Goal: Task Accomplishment & Management: Manage account settings

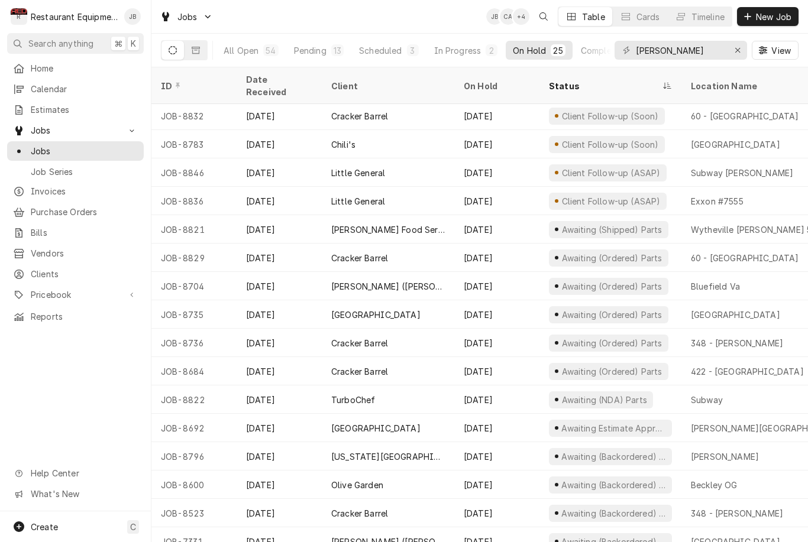
scroll to position [257, 0]
click at [562, 73] on div "Status" at bounding box center [610, 86] width 137 height 32
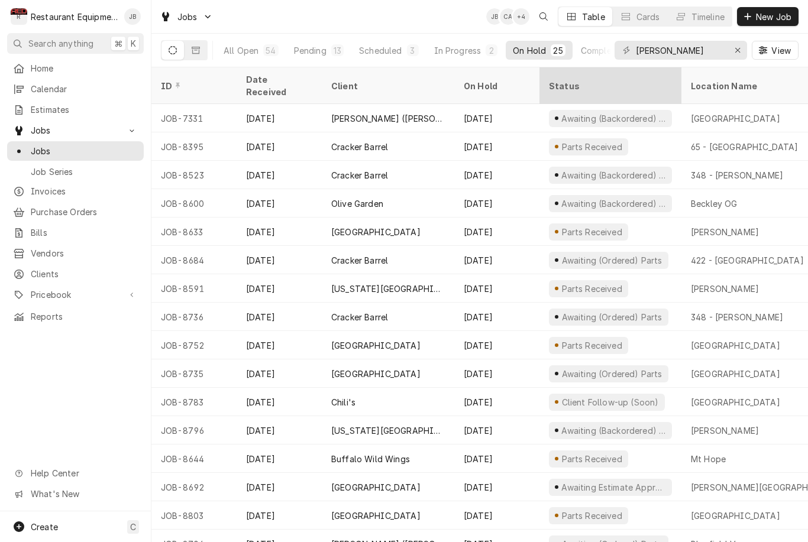
click at [561, 70] on div "Status" at bounding box center [610, 86] width 137 height 32
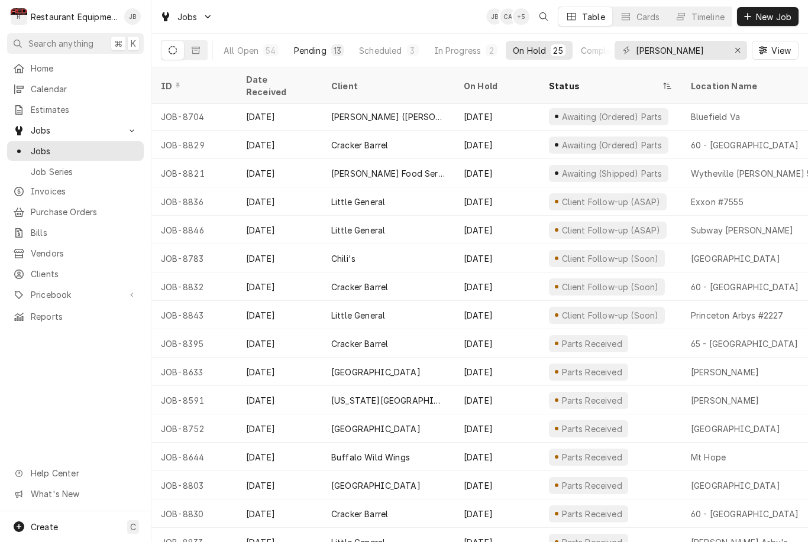
click at [305, 47] on div "Pending" at bounding box center [310, 50] width 33 height 12
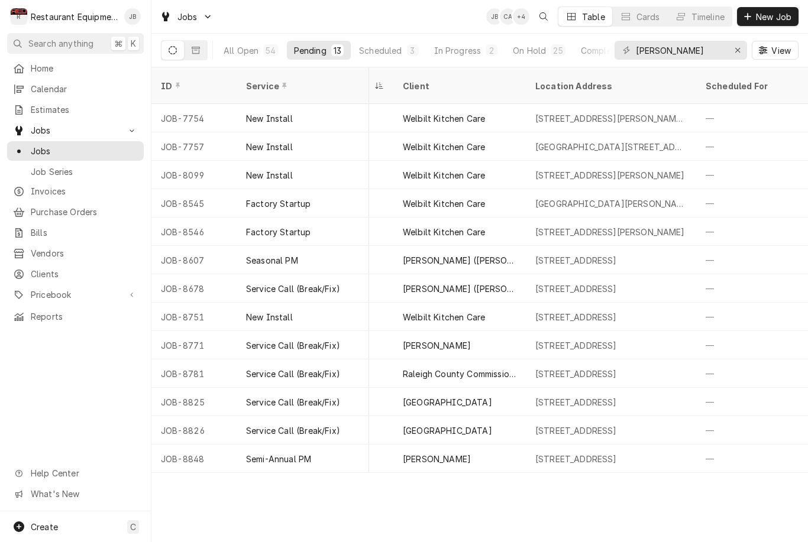
scroll to position [0, 325]
click at [688, 54] on input "Beckley" at bounding box center [680, 50] width 89 height 19
click at [734, 49] on icon "Erase input" at bounding box center [737, 50] width 7 height 8
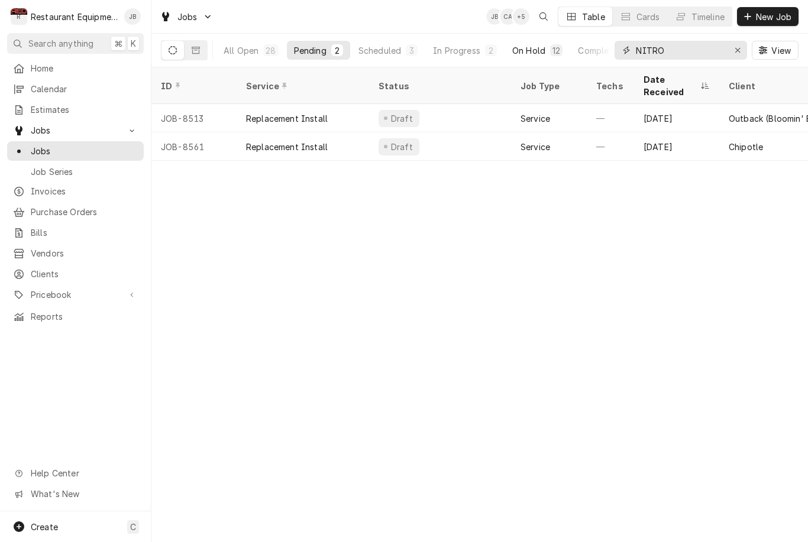
type input "NITRO"
click at [535, 57] on button "On Hold 12" at bounding box center [537, 50] width 64 height 19
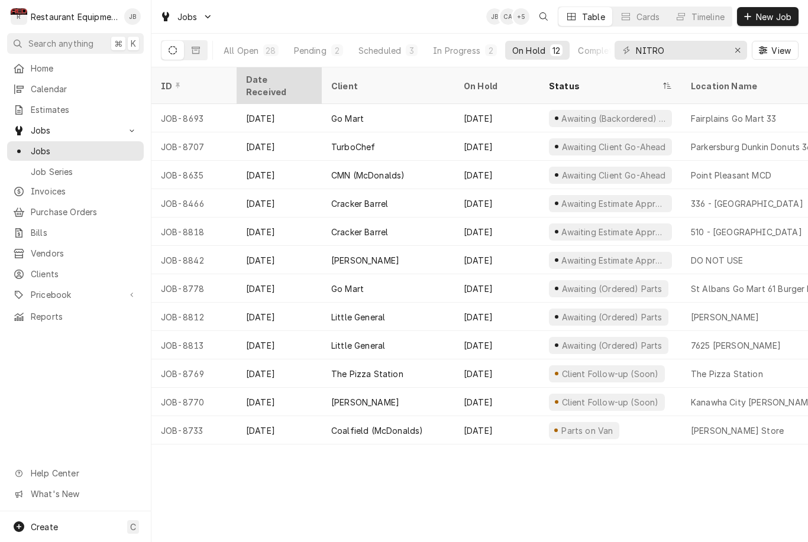
click at [281, 77] on div "Date Received" at bounding box center [278, 85] width 64 height 25
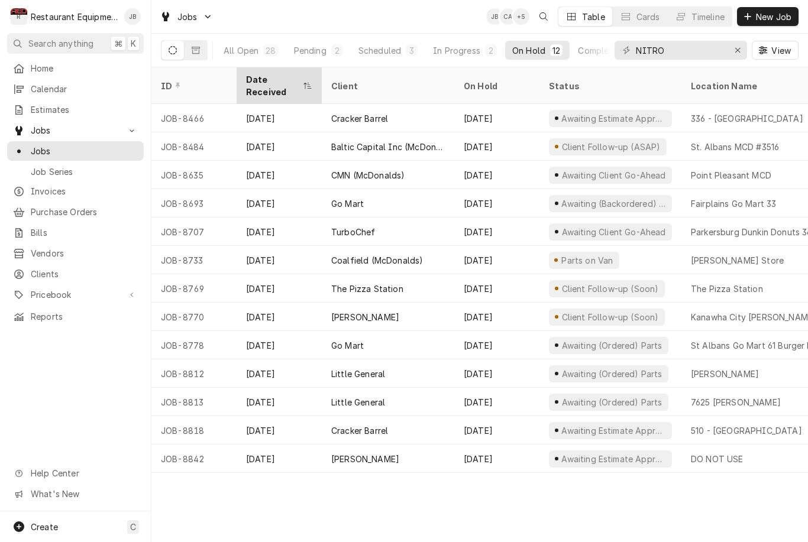
click at [296, 81] on div "Date Received" at bounding box center [273, 85] width 54 height 25
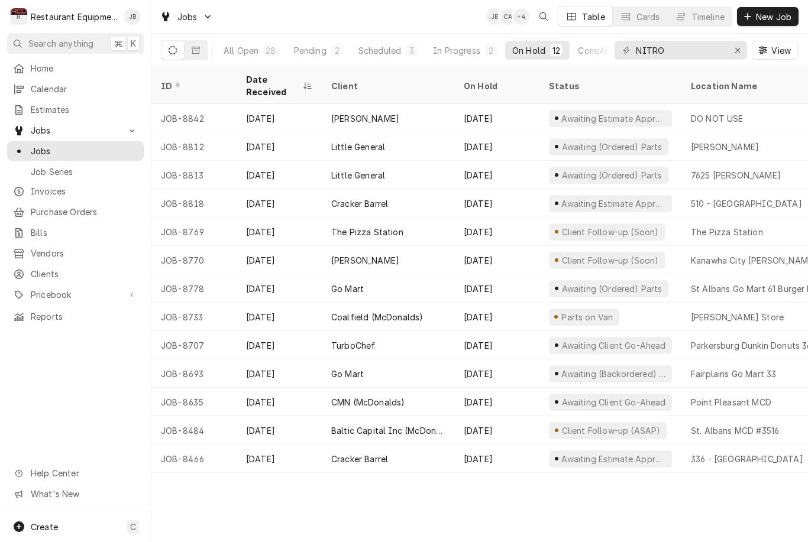
scroll to position [0, 0]
click at [734, 46] on icon "Erase input" at bounding box center [737, 50] width 7 height 8
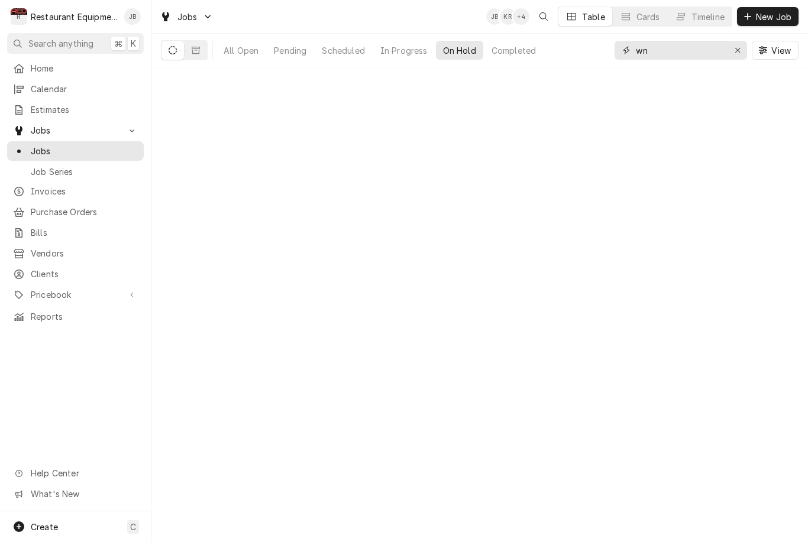
type input "n"
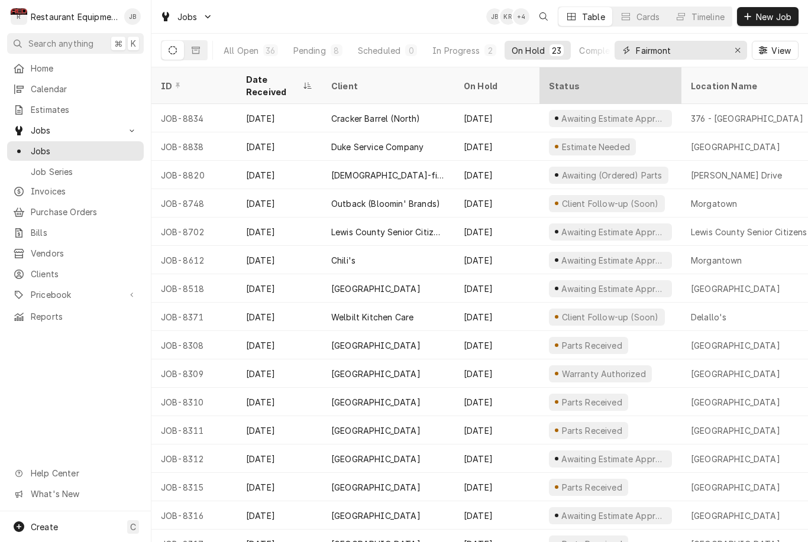
type input "Fairmont"
click at [555, 80] on div "Status" at bounding box center [609, 86] width 121 height 12
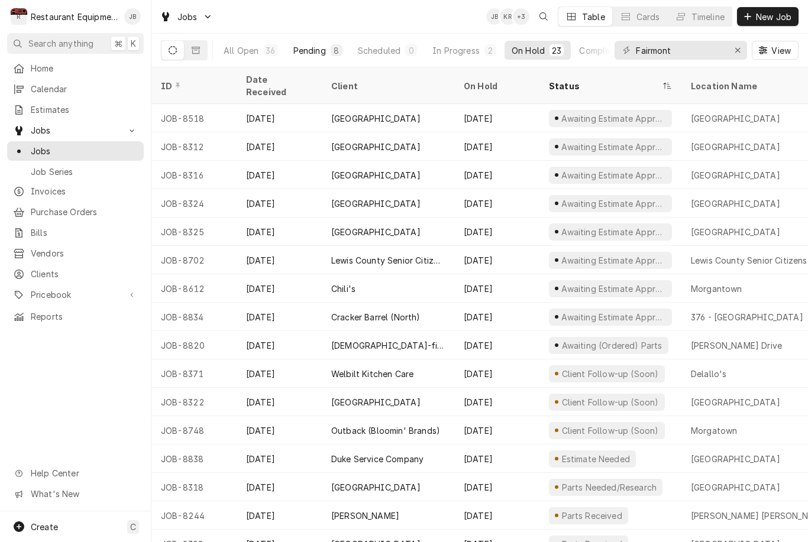
click at [301, 43] on button "Pending 8" at bounding box center [317, 50] width 63 height 19
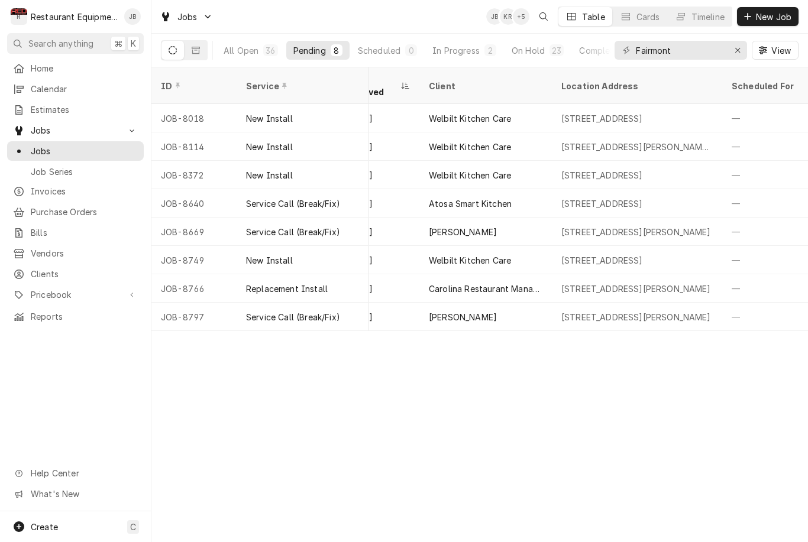
scroll to position [0, 313]
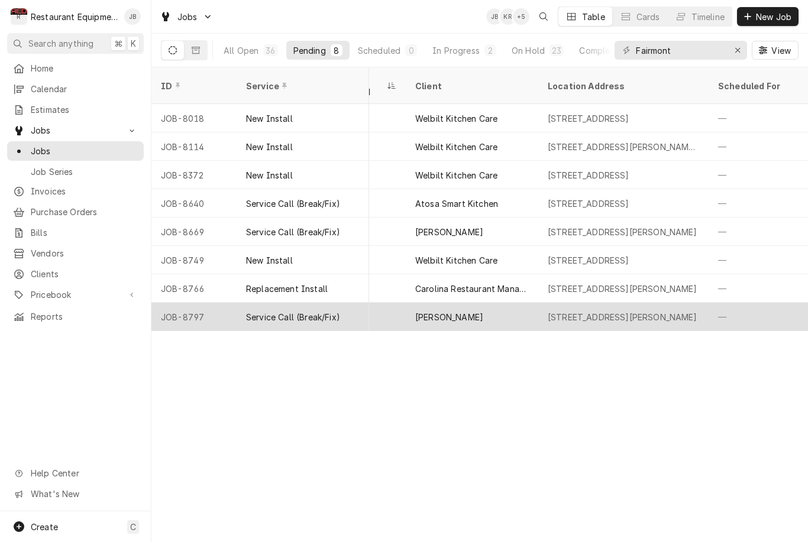
click at [451, 311] on div "[PERSON_NAME]" at bounding box center [449, 317] width 68 height 12
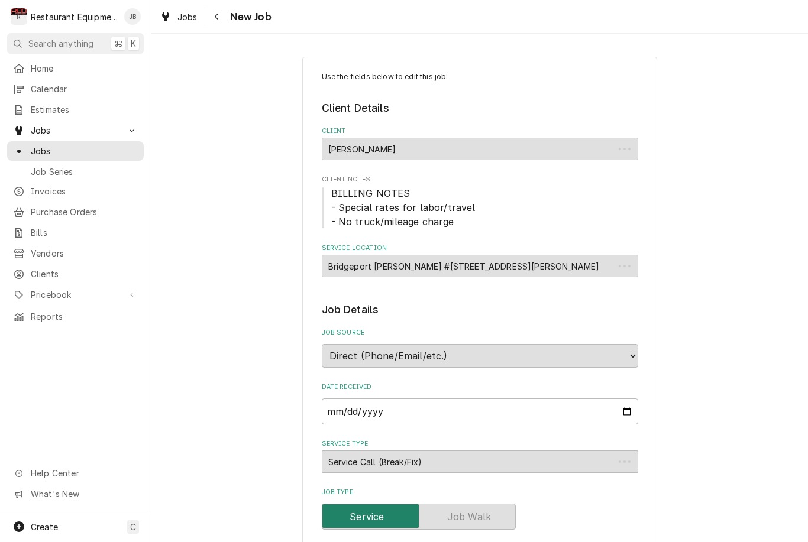
type textarea "x"
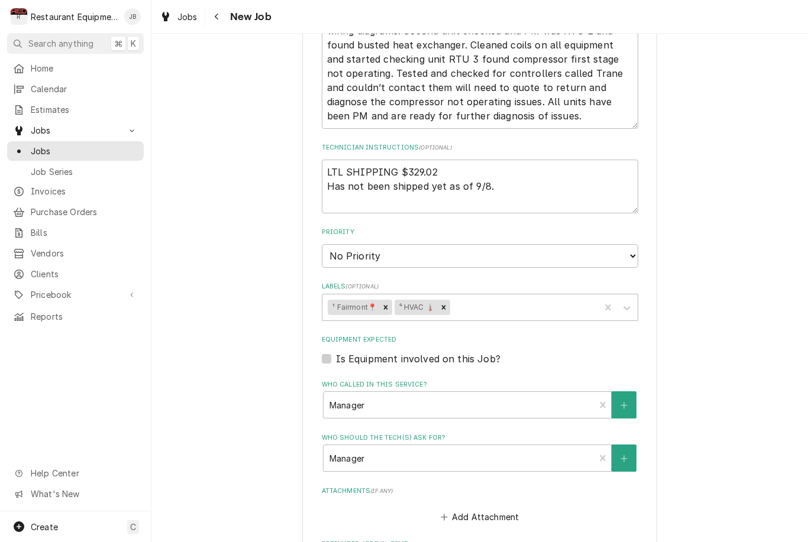
scroll to position [801, 0]
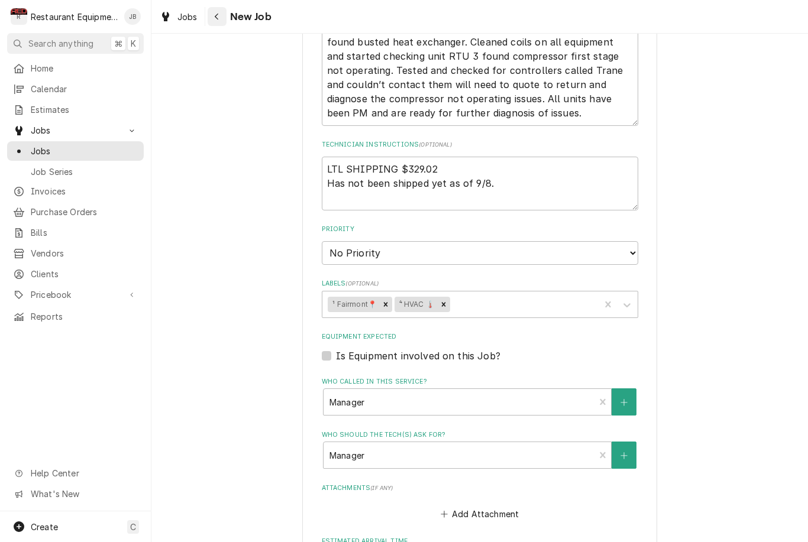
click at [221, 21] on div "Navigate back" at bounding box center [217, 17] width 12 height 12
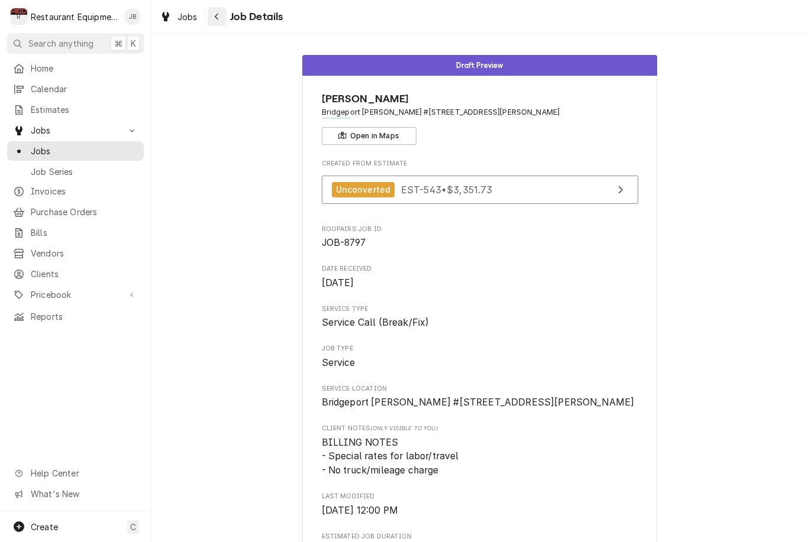
click at [217, 25] on button "Navigate back" at bounding box center [217, 16] width 19 height 19
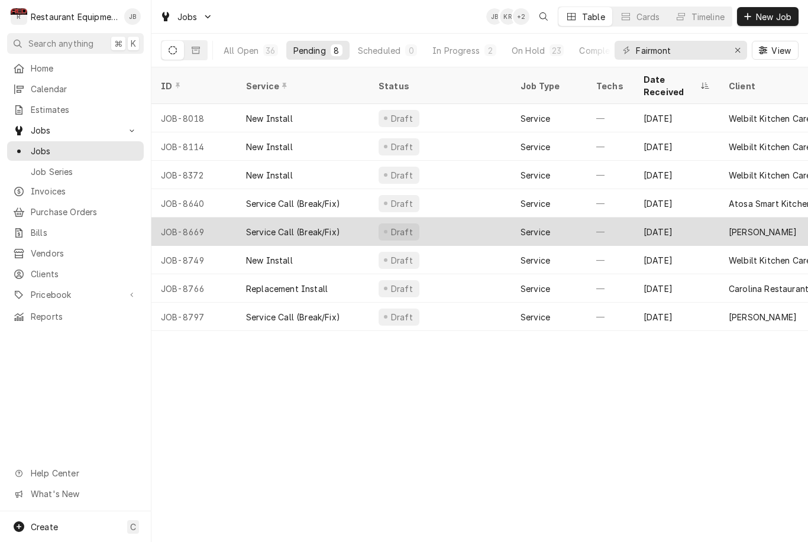
click at [453, 224] on div "Draft" at bounding box center [440, 232] width 142 height 28
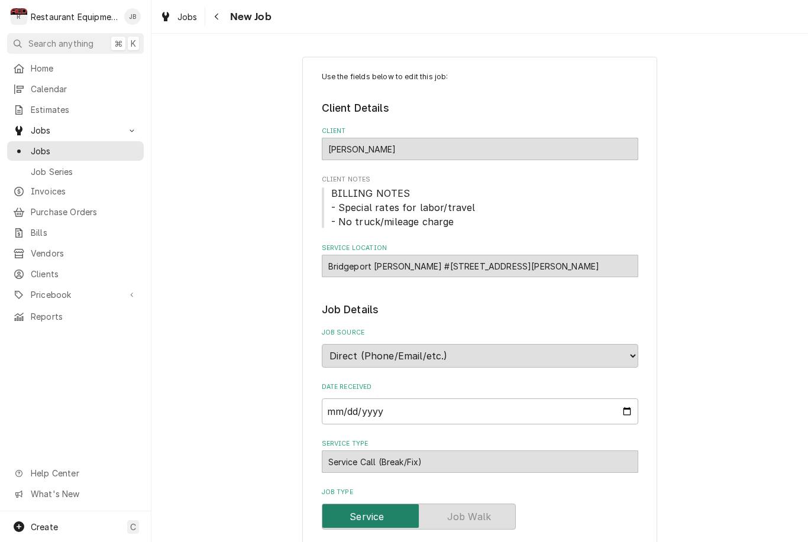
type textarea "x"
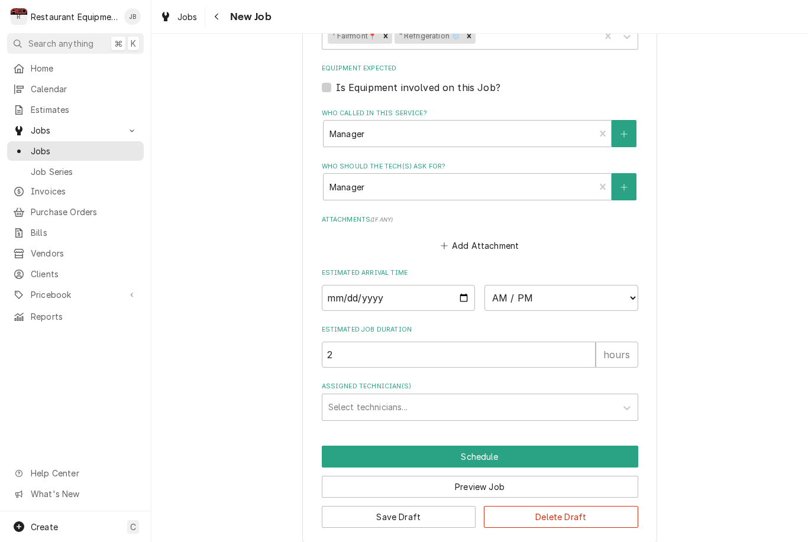
scroll to position [1210, 0]
click at [212, 7] on button "Navigate back" at bounding box center [217, 16] width 19 height 19
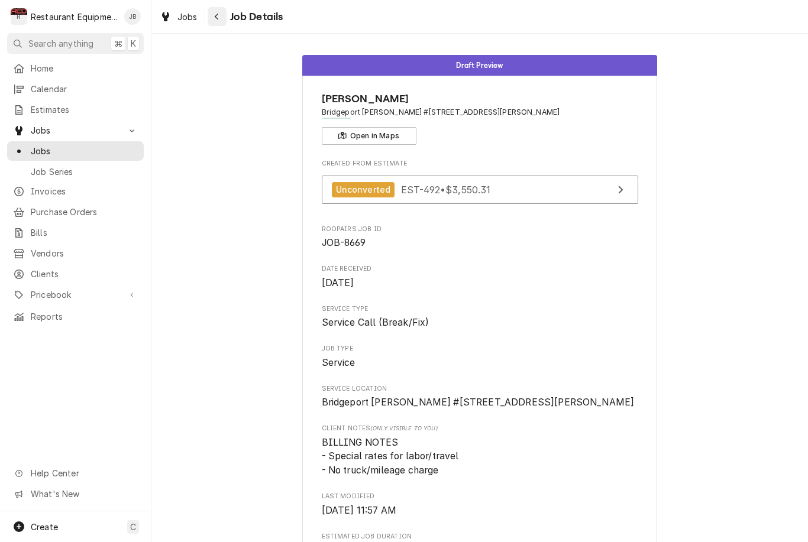
click at [209, 11] on button "Navigate back" at bounding box center [217, 16] width 19 height 19
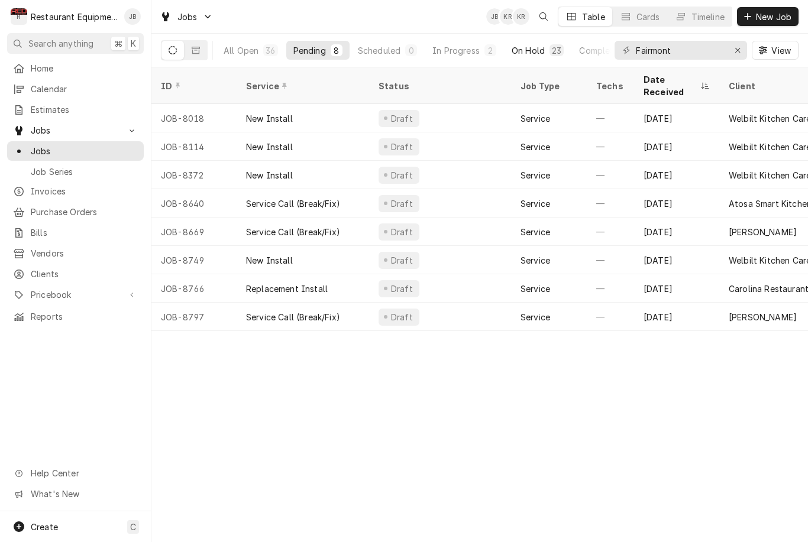
click at [529, 58] on button "On Hold 23" at bounding box center [537, 50] width 66 height 19
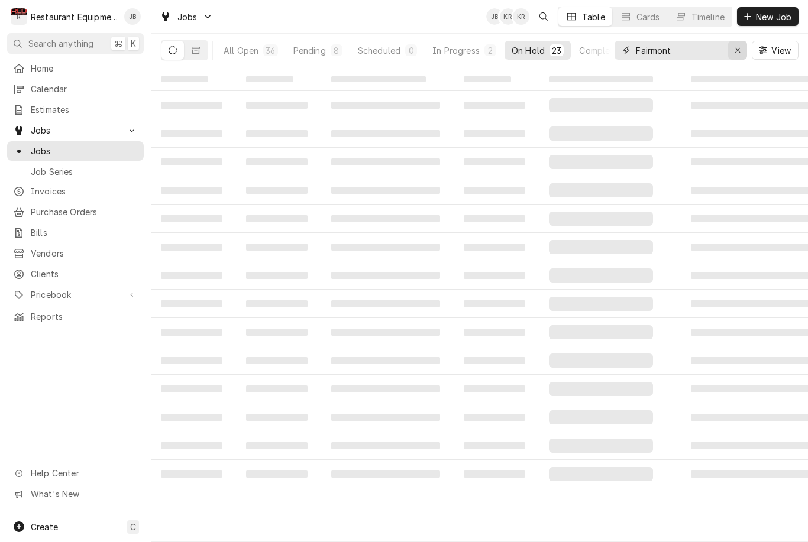
click at [736, 50] on icon "Erase input" at bounding box center [737, 50] width 7 height 8
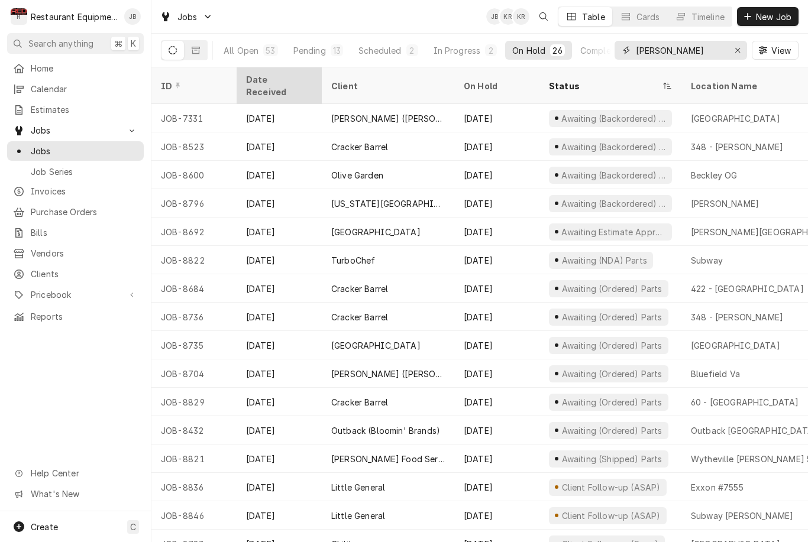
type input "Beckley"
click at [264, 80] on div "Date Received" at bounding box center [278, 85] width 64 height 25
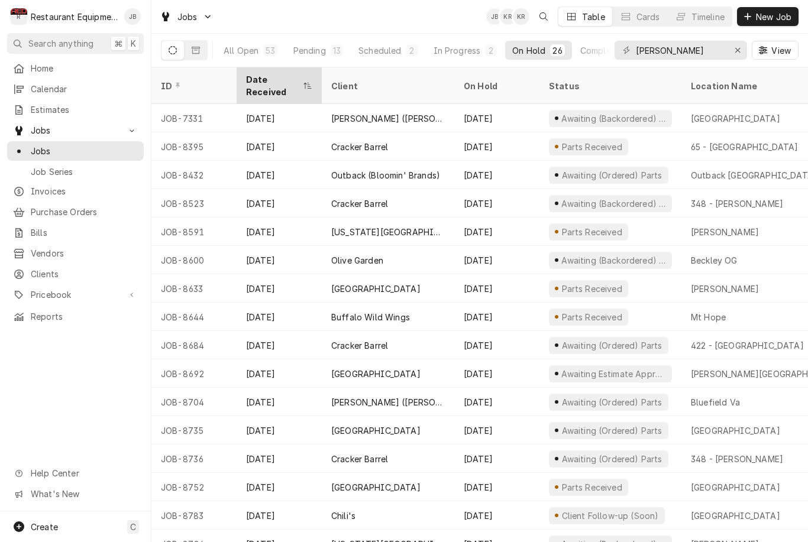
click at [263, 88] on th "Date Received" at bounding box center [279, 85] width 85 height 37
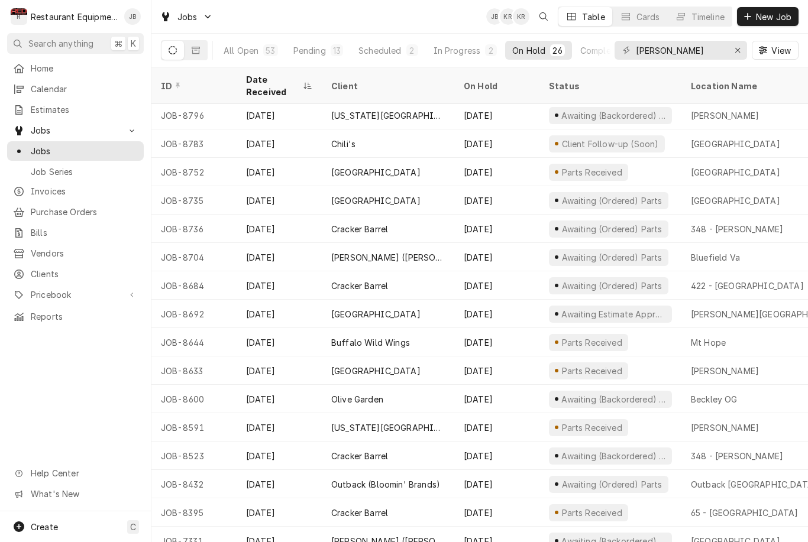
scroll to position [286, 0]
click at [32, 106] on span "Estimates" at bounding box center [84, 109] width 107 height 12
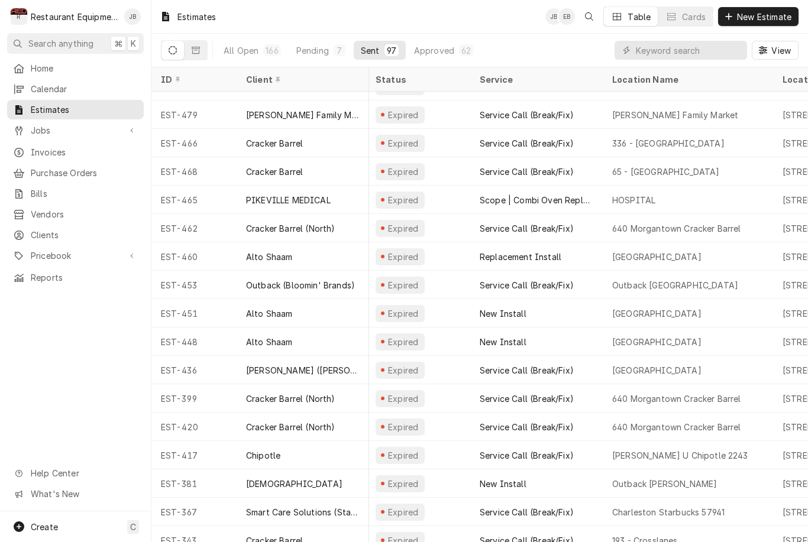
scroll to position [641, 5]
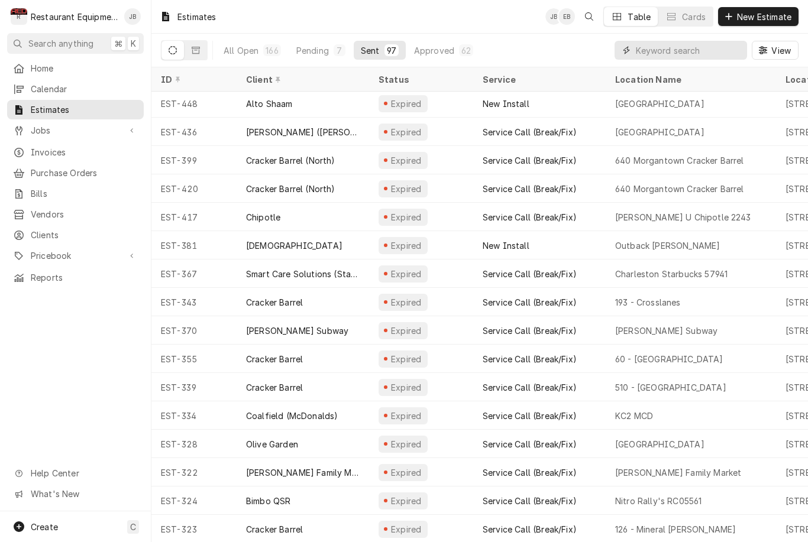
click at [647, 48] on input "Dynamic Content Wrapper" at bounding box center [688, 50] width 105 height 19
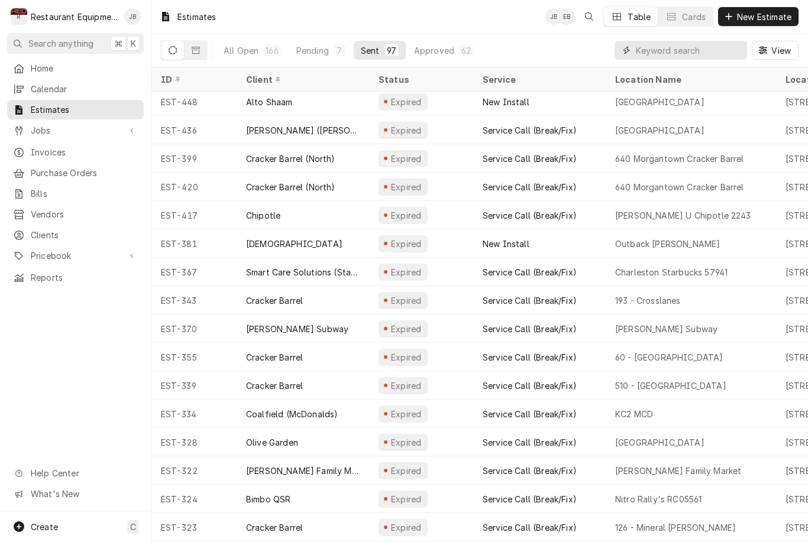
scroll to position [856, 0]
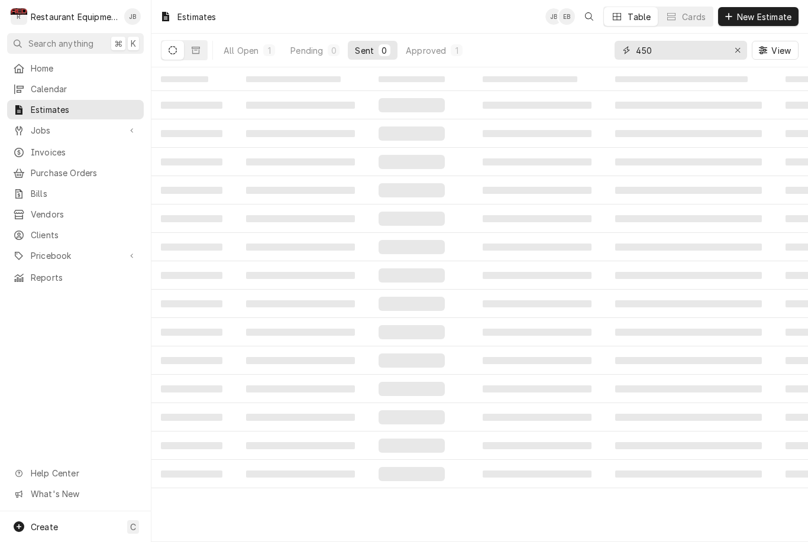
type input "450"
click at [238, 50] on div "All Open" at bounding box center [241, 50] width 35 height 12
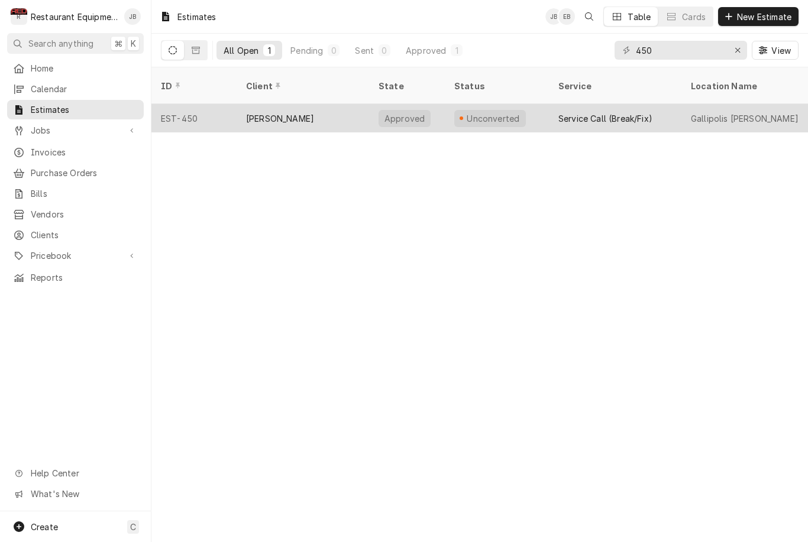
click at [289, 104] on div "[PERSON_NAME]" at bounding box center [303, 118] width 132 height 28
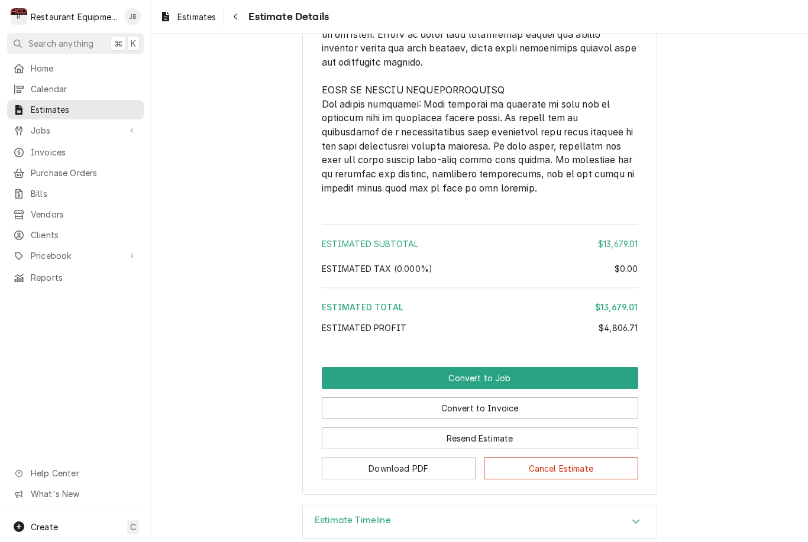
scroll to position [2947, 0]
click at [241, 25] on button "Navigate back" at bounding box center [235, 16] width 19 height 19
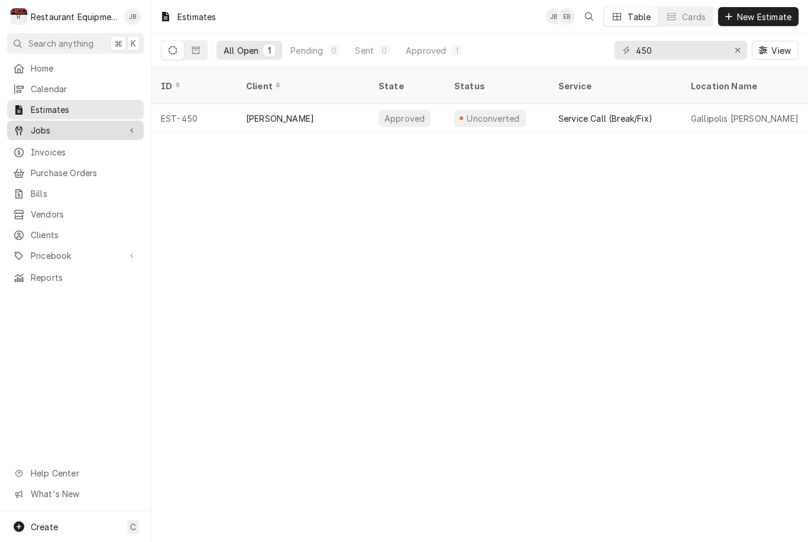
click at [30, 127] on div "Jobs" at bounding box center [66, 130] width 107 height 12
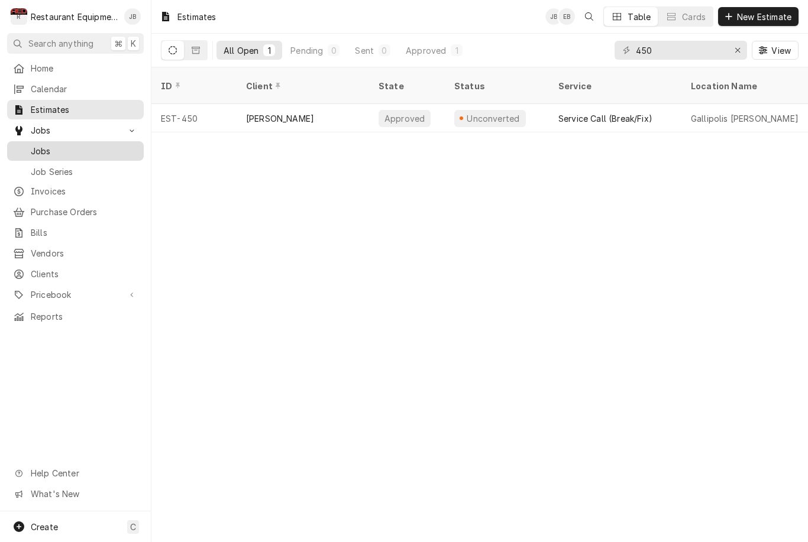
click at [33, 145] on span "Jobs" at bounding box center [84, 151] width 107 height 12
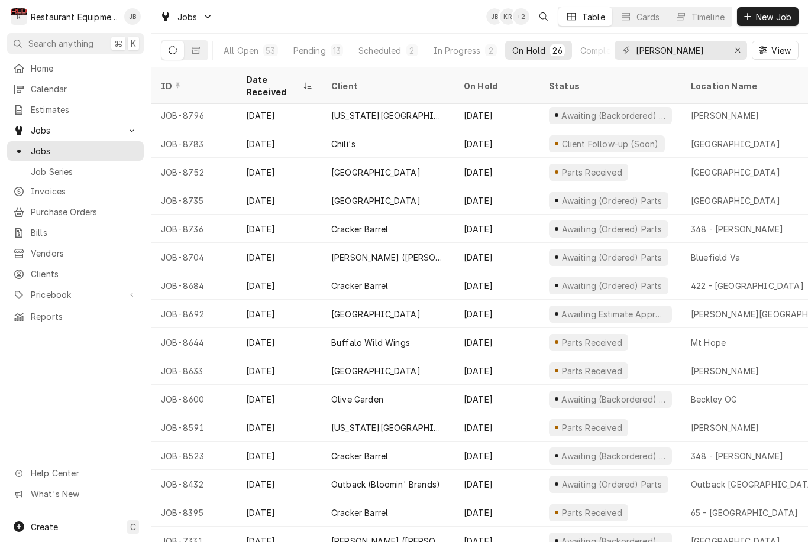
scroll to position [286, 0]
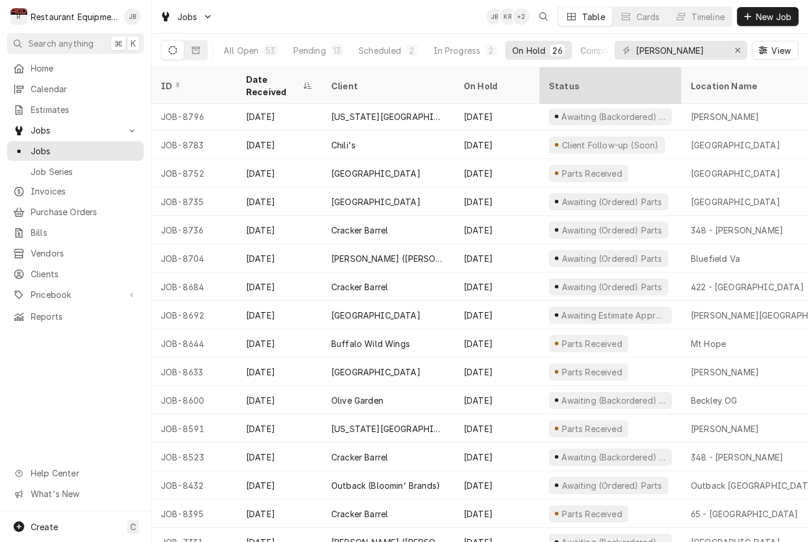
click at [551, 80] on div "Status" at bounding box center [609, 86] width 121 height 12
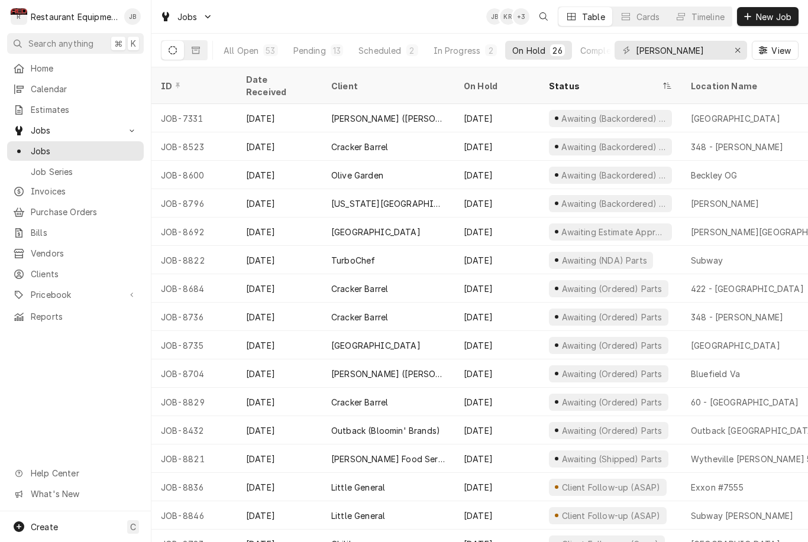
scroll to position [0, 0]
click at [313, 48] on div "Pending" at bounding box center [309, 50] width 33 height 12
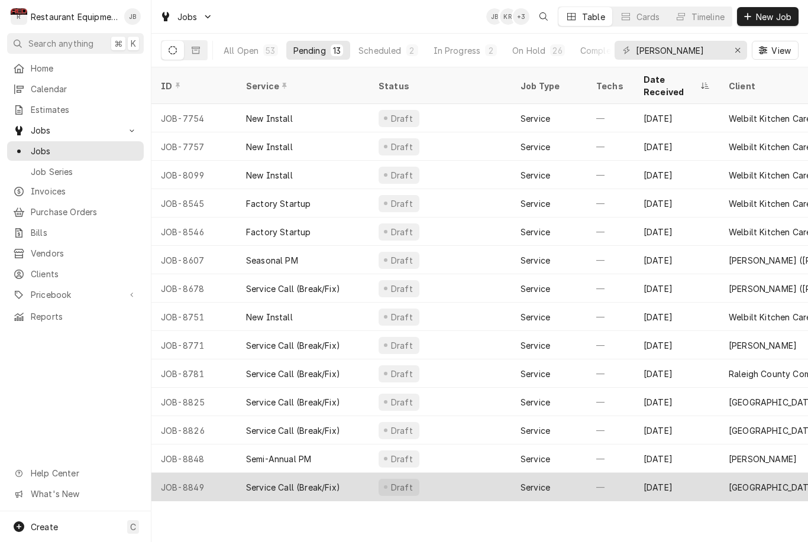
click at [466, 475] on div "Draft" at bounding box center [440, 487] width 142 height 28
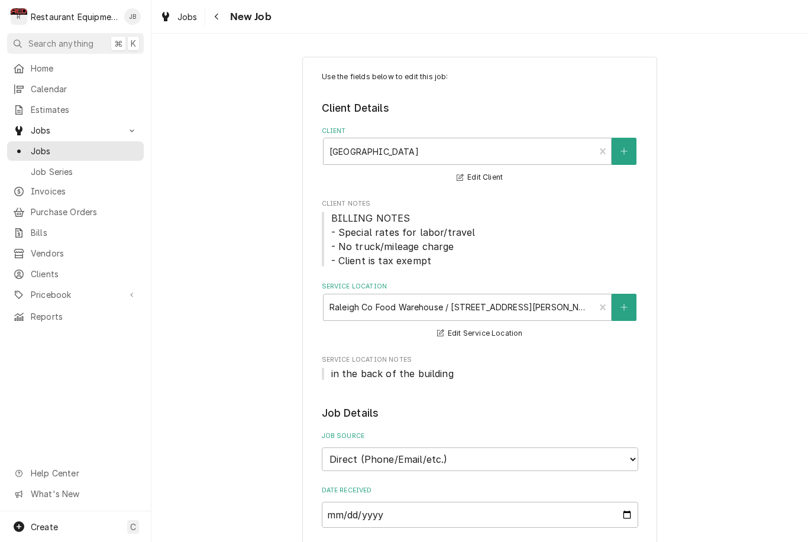
type textarea "x"
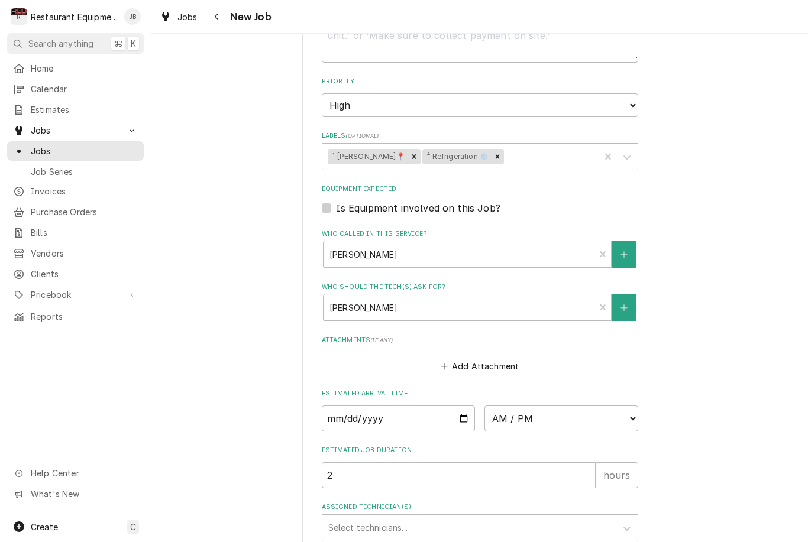
scroll to position [764, 0]
click at [341, 412] on input "Date" at bounding box center [399, 419] width 154 height 26
type input "2025-09-10"
type textarea "x"
click at [520, 406] on select "AM / PM 6:00 AM 6:15 AM 6:30 AM 6:45 AM 7:00 AM 7:15 AM 7:30 AM 7:45 AM 8:00 AM…" at bounding box center [561, 419] width 154 height 26
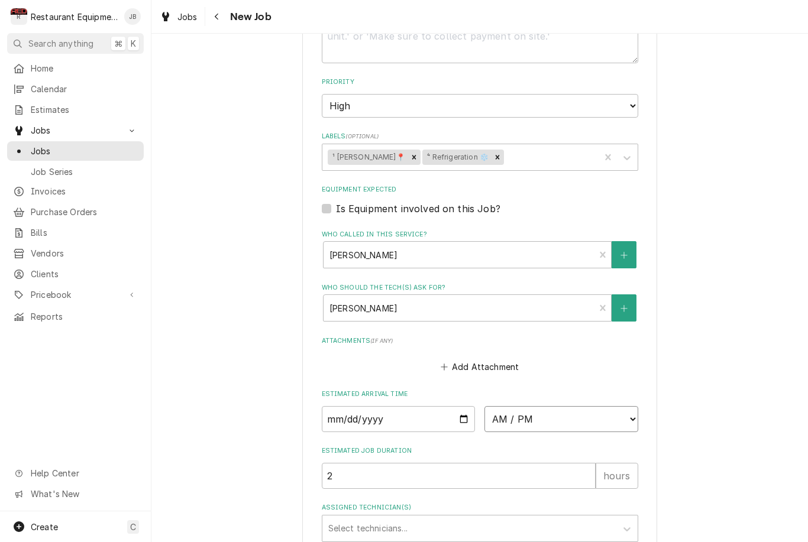
select select "13:30:00"
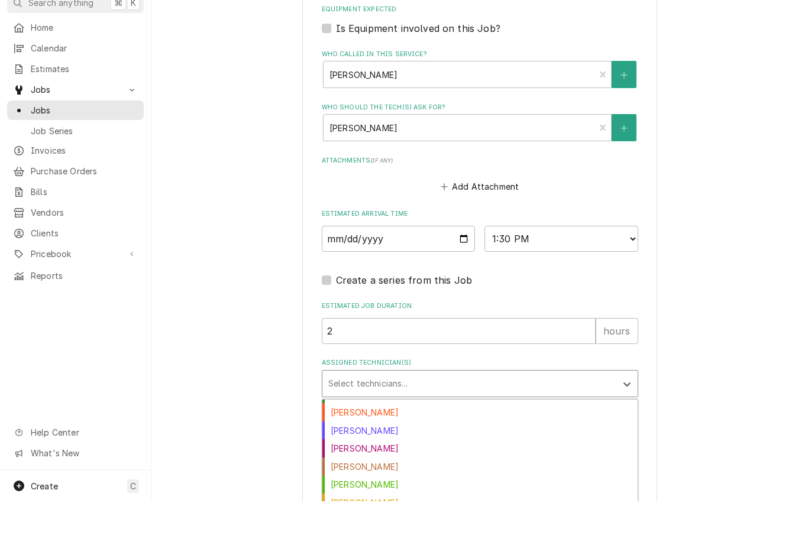
scroll to position [55, 0]
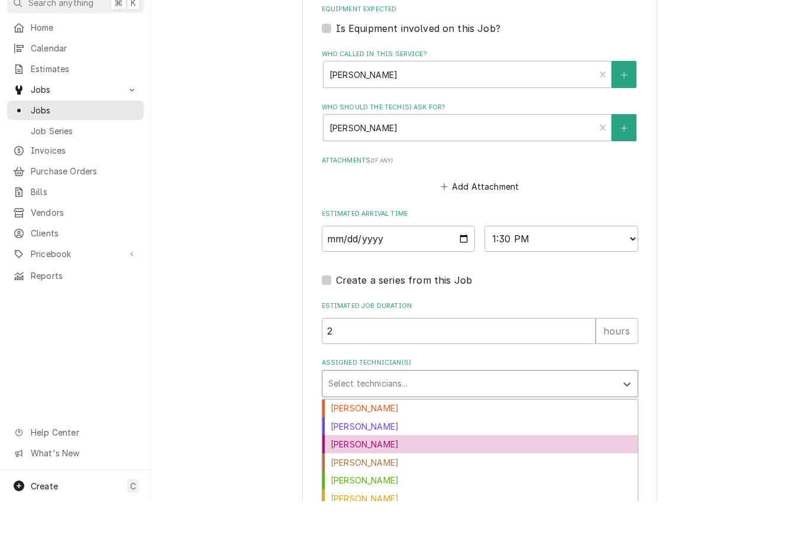
click at [342, 476] on div "[PERSON_NAME]" at bounding box center [479, 485] width 315 height 18
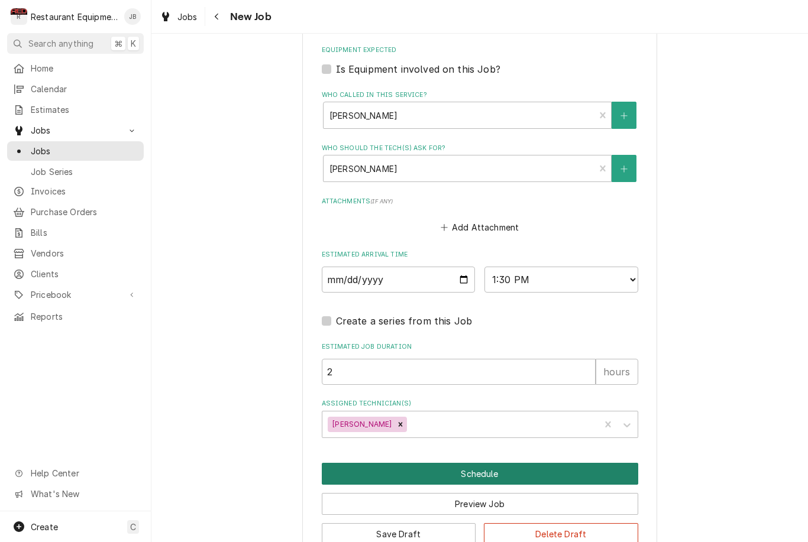
click at [343, 463] on button "Schedule" at bounding box center [480, 474] width 316 height 22
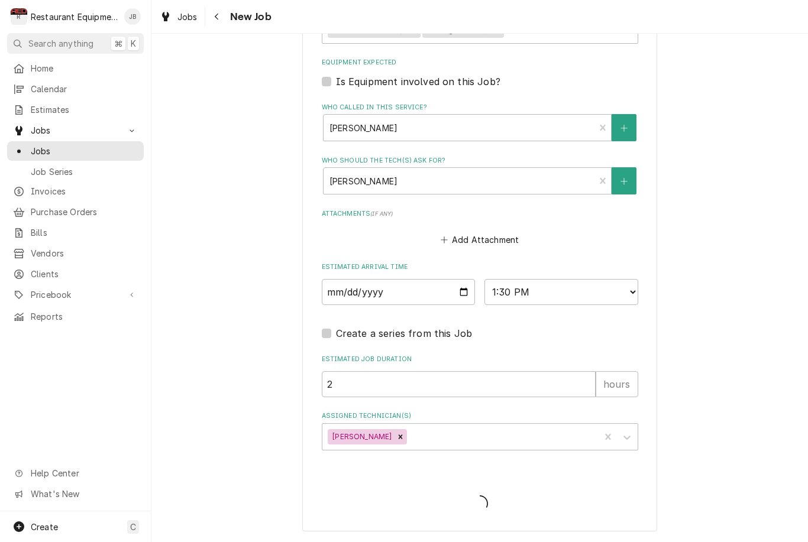
scroll to position [876, 0]
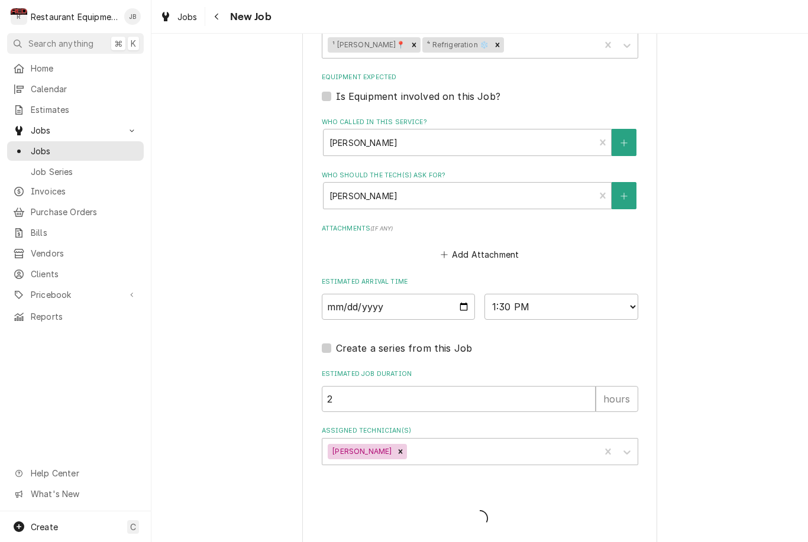
type textarea "x"
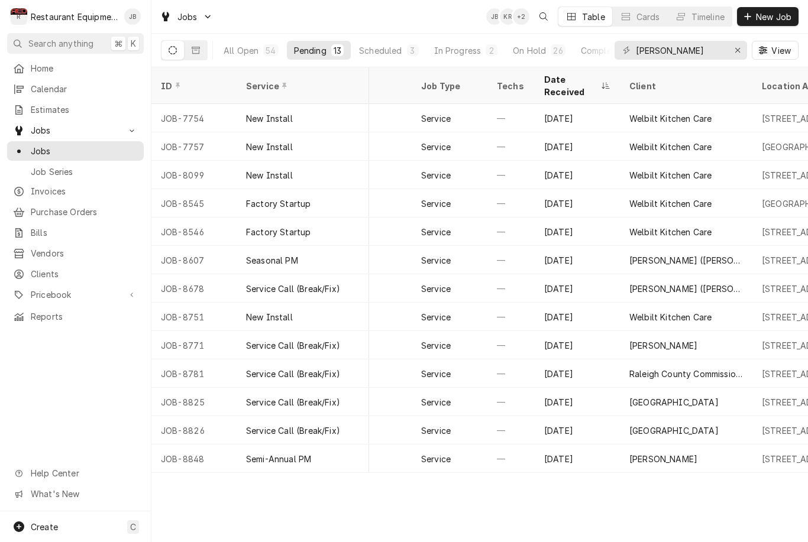
scroll to position [0, 98]
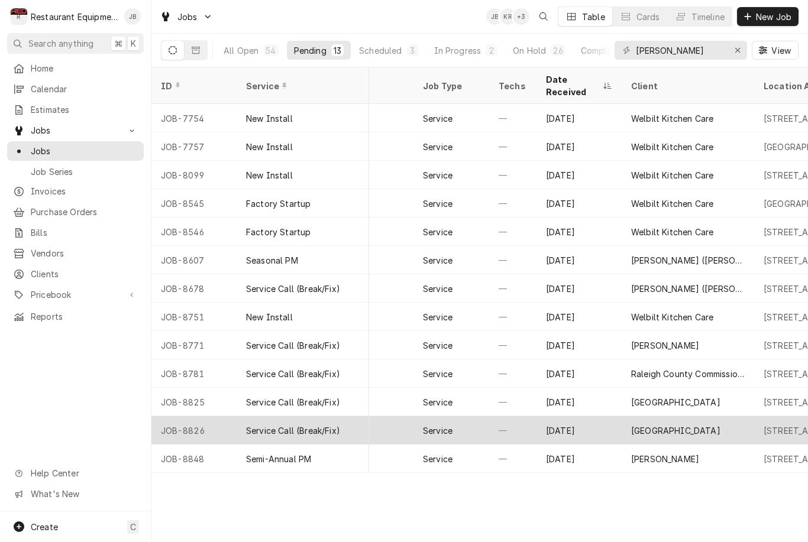
click at [702, 425] on div "[GEOGRAPHIC_DATA]" at bounding box center [675, 431] width 89 height 12
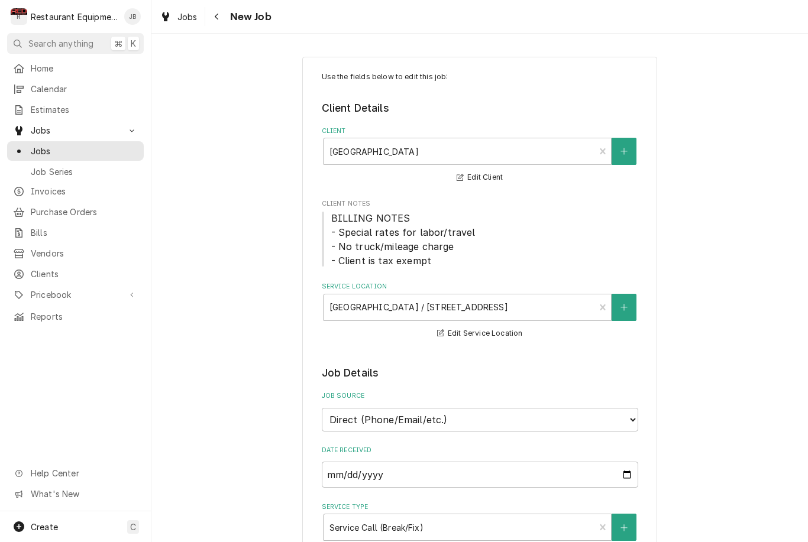
type textarea "x"
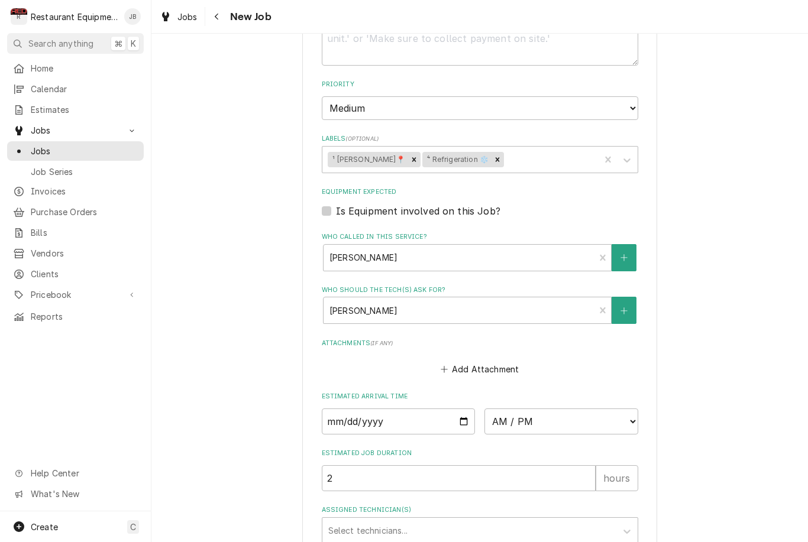
scroll to position [749, 0]
click at [441, 409] on input "Date" at bounding box center [399, 422] width 154 height 26
type input "[DATE]"
type textarea "x"
click at [577, 417] on select "AM / PM 6:00 AM 6:15 AM 6:30 AM 6:45 AM 7:00 AM 7:15 AM 7:30 AM 7:45 AM 8:00 AM…" at bounding box center [561, 422] width 154 height 26
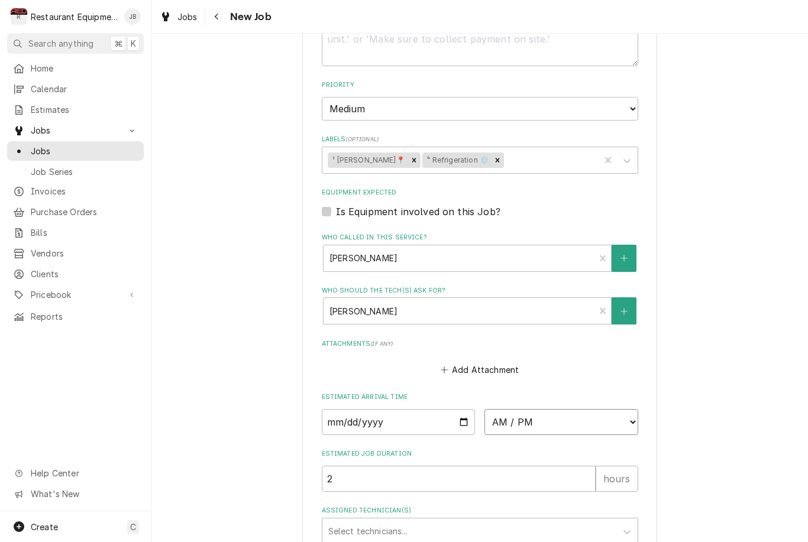
select select "13:45:00"
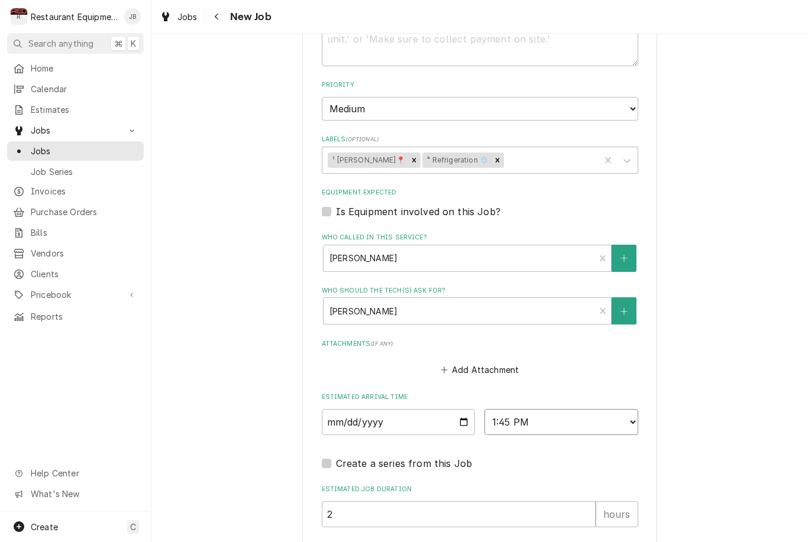
type textarea "x"
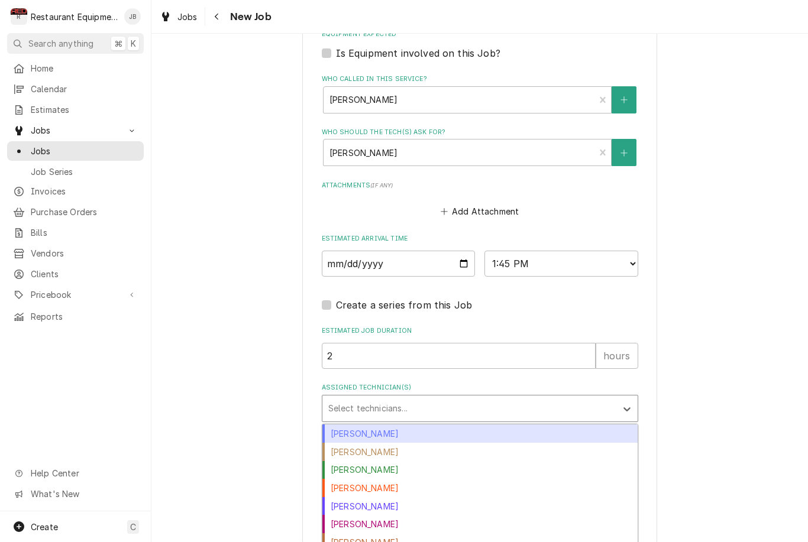
scroll to position [907, 0]
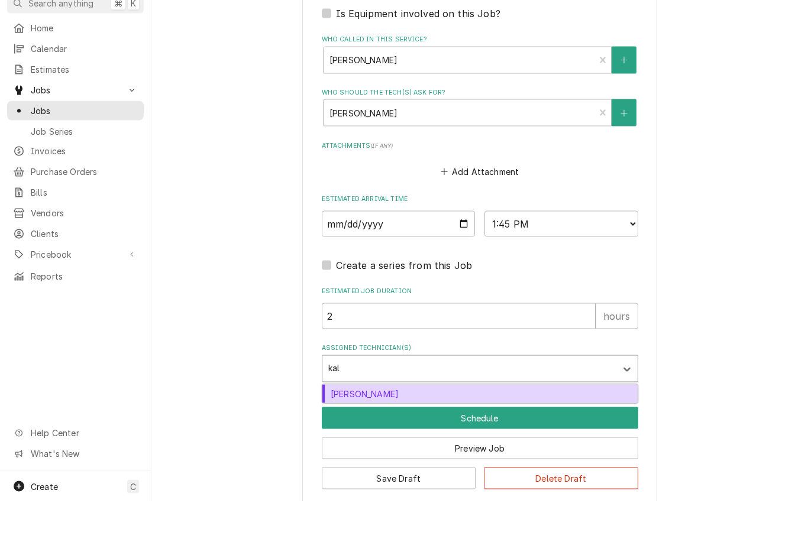
click at [469, 425] on div "[PERSON_NAME]" at bounding box center [479, 434] width 315 height 18
type input "kal"
type textarea "x"
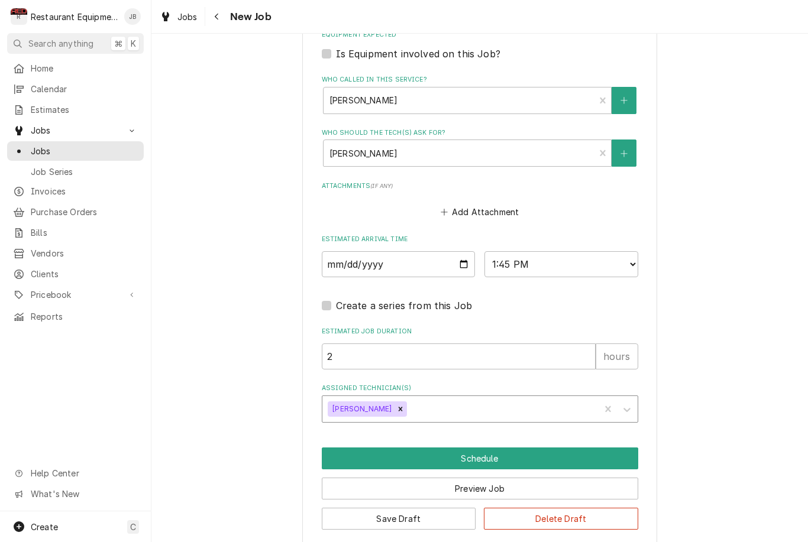
click at [498, 405] on div "[PERSON_NAME]" at bounding box center [461, 409] width 278 height 26
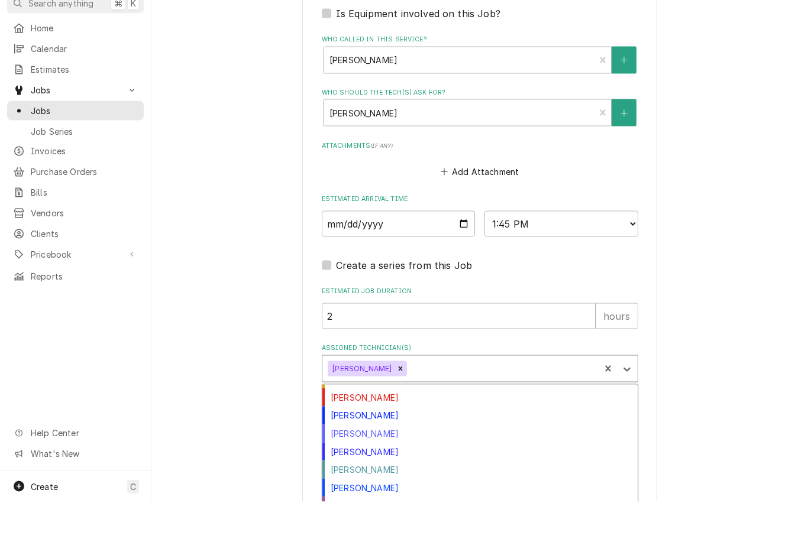
scroll to position [0, 0]
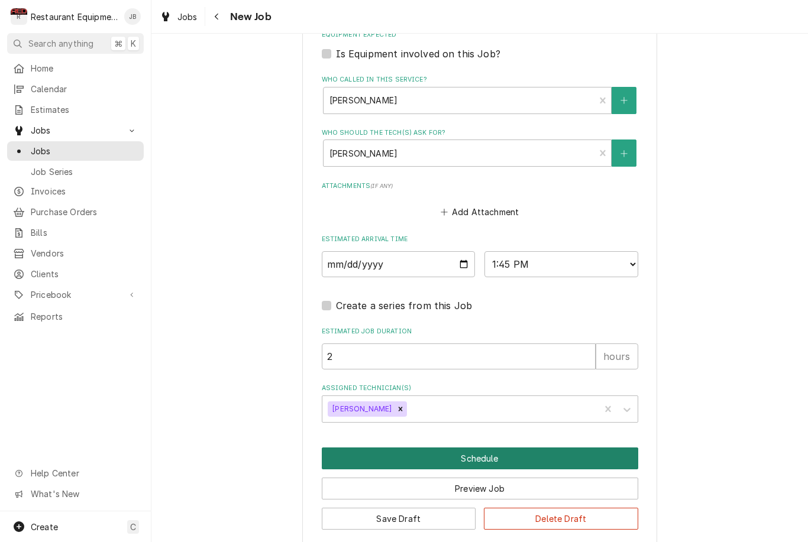
click at [536, 448] on button "Schedule" at bounding box center [480, 459] width 316 height 22
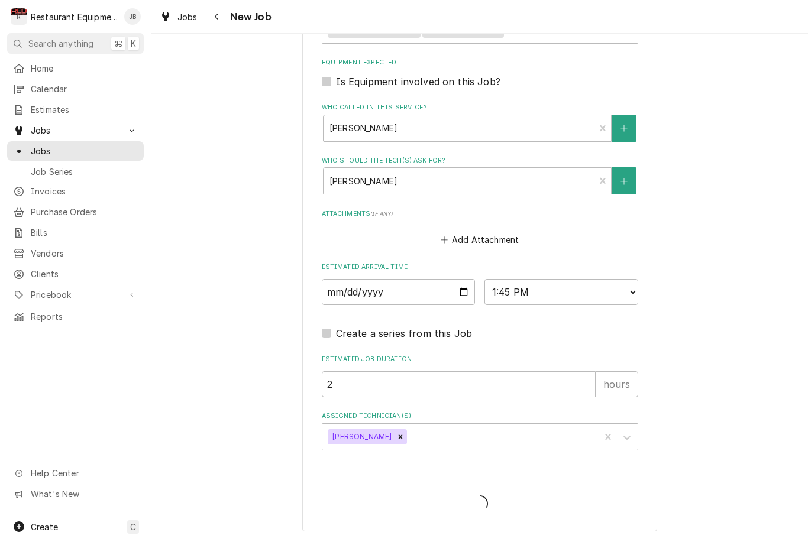
type textarea "x"
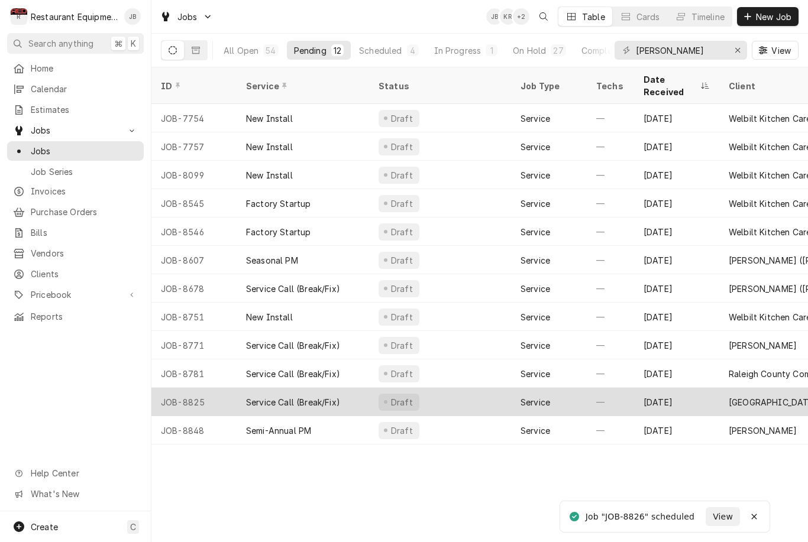
click at [579, 389] on div "Service" at bounding box center [549, 402] width 76 height 28
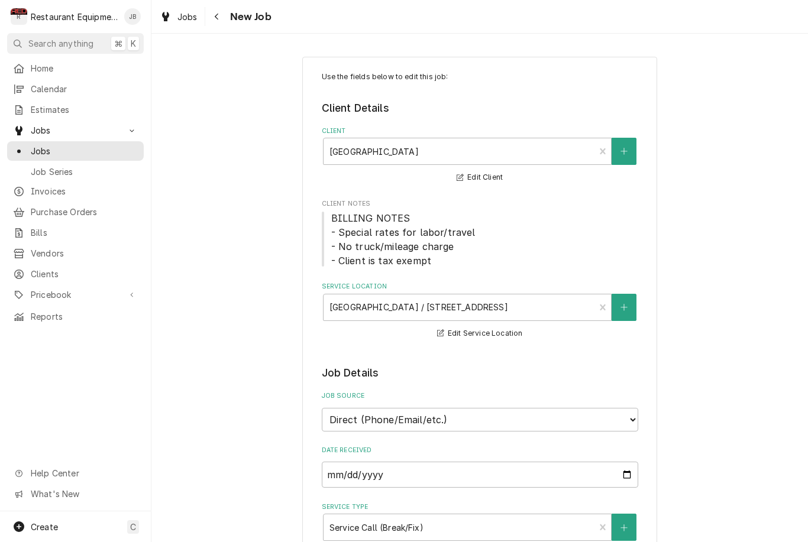
type textarea "x"
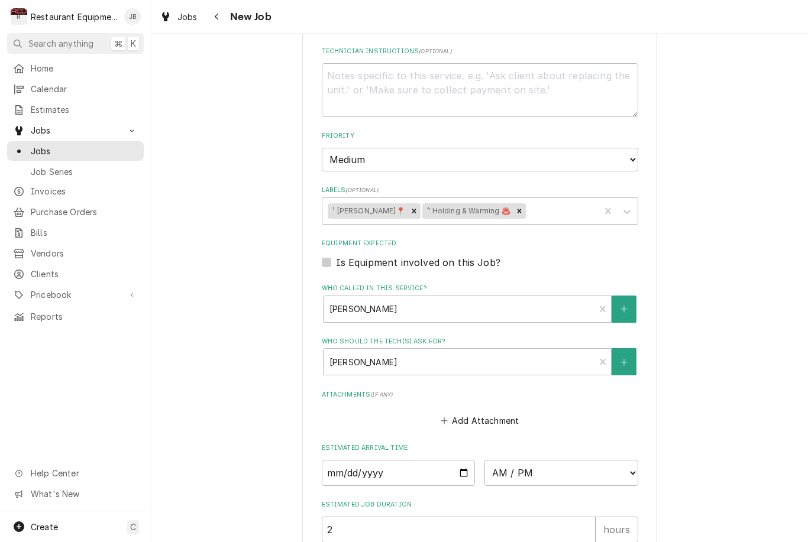
scroll to position [789, 0]
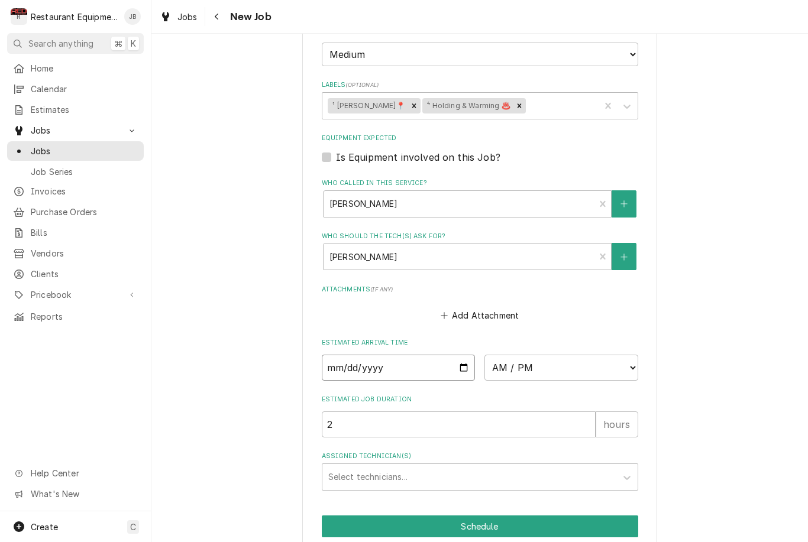
click at [432, 355] on input "Date" at bounding box center [399, 368] width 154 height 26
type input "2025-09-10"
type textarea "x"
click at [555, 357] on select "AM / PM 6:00 AM 6:15 AM 6:30 AM 6:45 AM 7:00 AM 7:15 AM 7:30 AM 7:45 AM 8:00 AM…" at bounding box center [561, 368] width 154 height 26
select select "14:00:00"
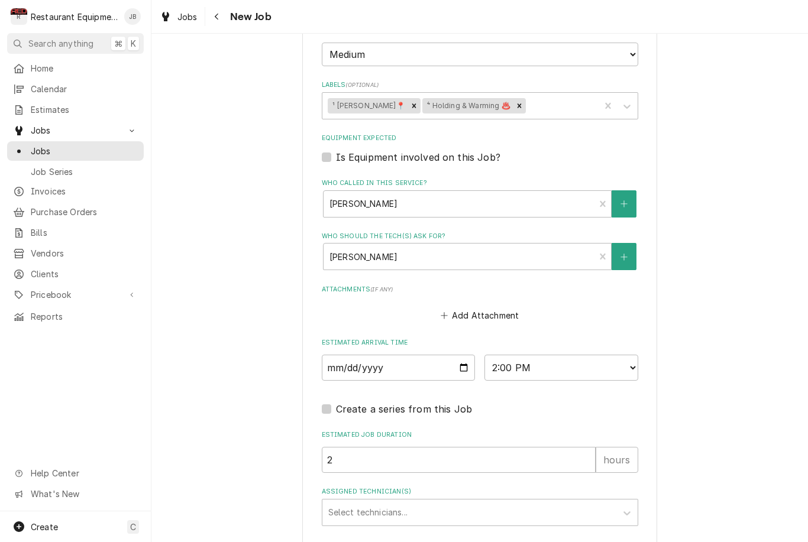
click at [585, 402] on div "Create a series from this Job" at bounding box center [480, 409] width 316 height 14
type textarea "x"
click at [443, 457] on input "2" at bounding box center [459, 460] width 274 height 26
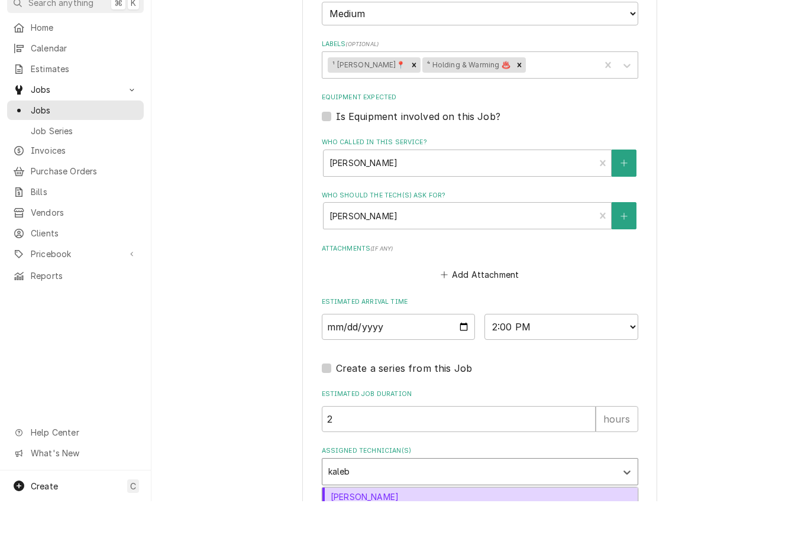
type input "kaleb"
click at [402, 529] on div "Kaleb Lewis" at bounding box center [479, 538] width 315 height 18
type input "kal"
type textarea "x"
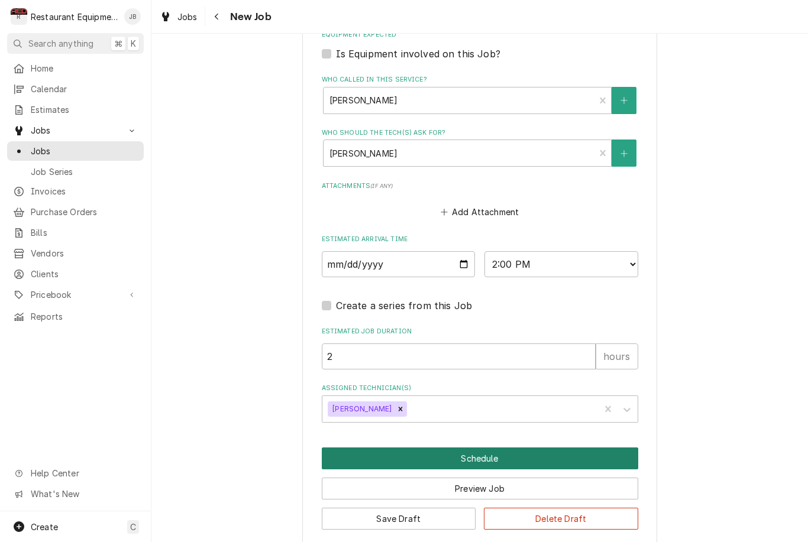
click at [607, 448] on button "Schedule" at bounding box center [480, 459] width 316 height 22
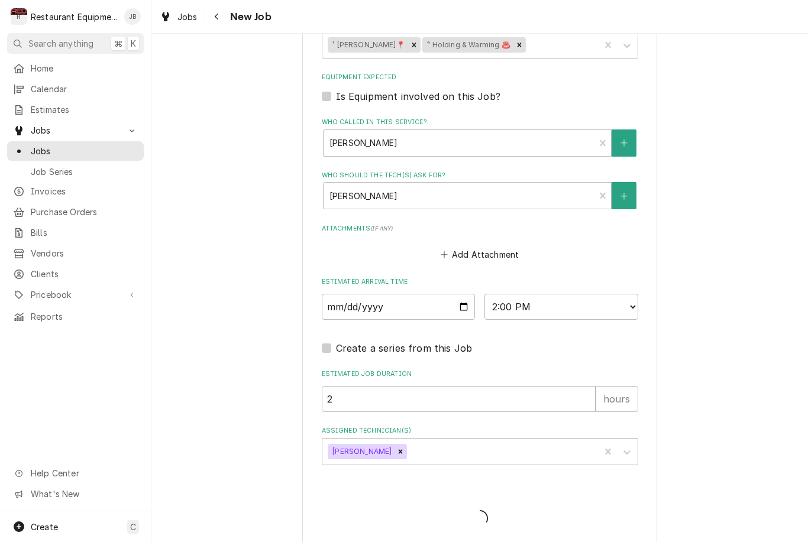
type textarea "x"
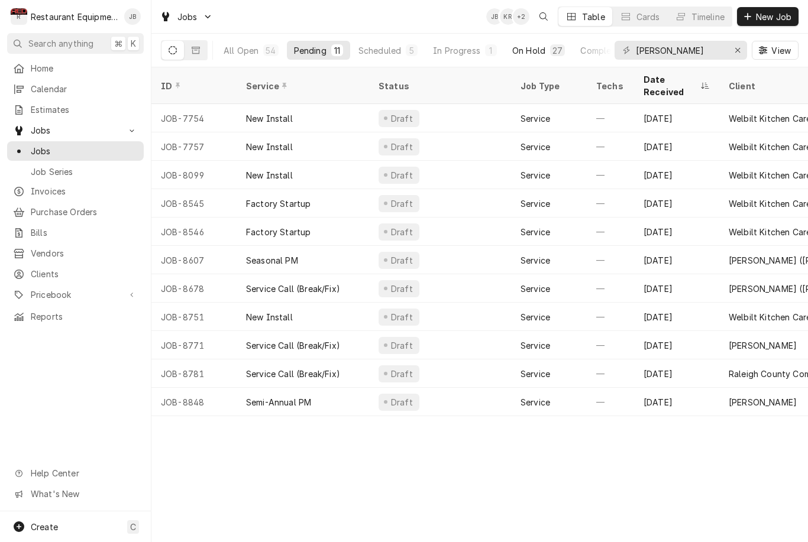
click at [533, 57] on button "On Hold 27" at bounding box center [538, 50] width 67 height 19
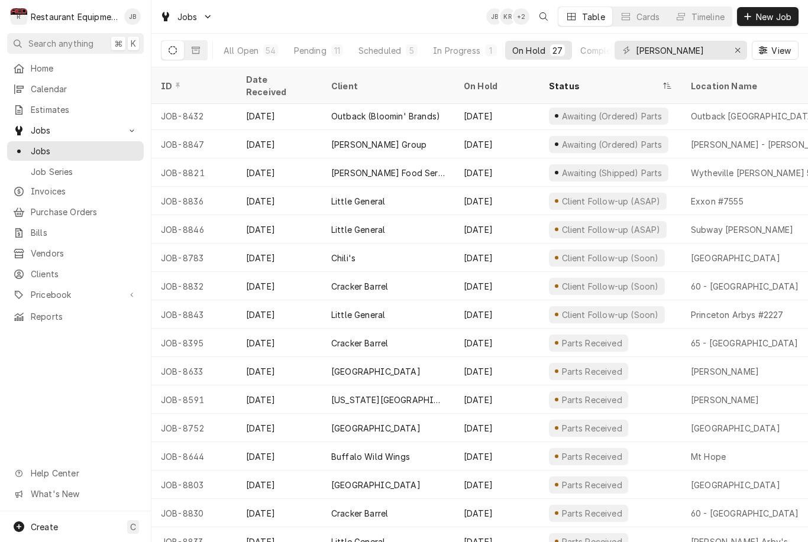
scroll to position [314, 0]
click at [318, 51] on div "Pending" at bounding box center [310, 50] width 33 height 12
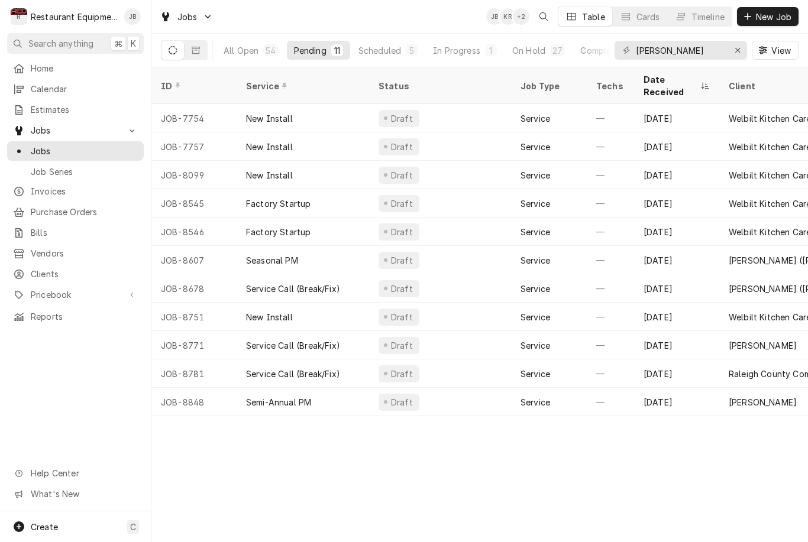
scroll to position [0, 0]
click at [529, 43] on button "On Hold 28" at bounding box center [538, 50] width 67 height 19
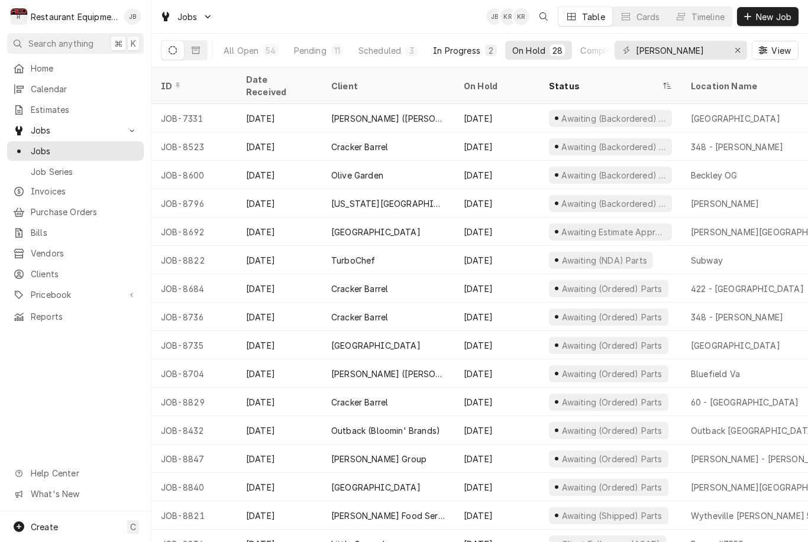
click at [459, 51] on div "In Progress" at bounding box center [456, 50] width 47 height 12
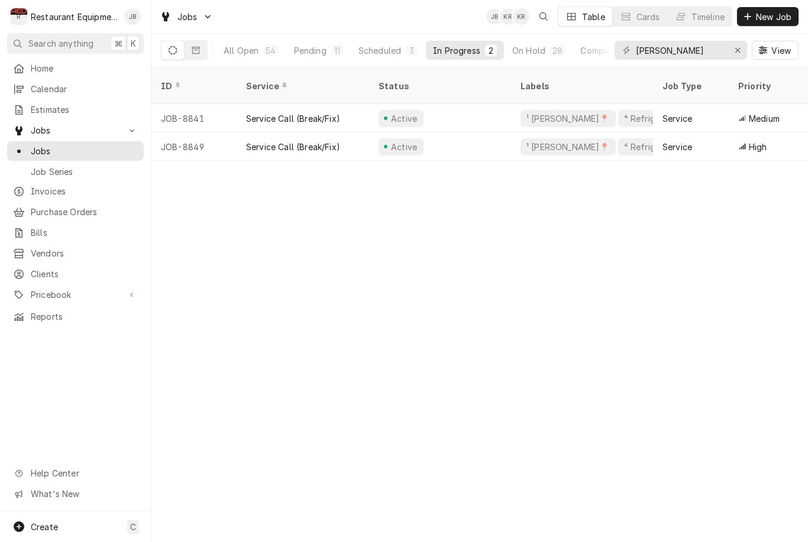
scroll to position [0, -1]
click at [403, 46] on button "Scheduled 3" at bounding box center [387, 50] width 73 height 19
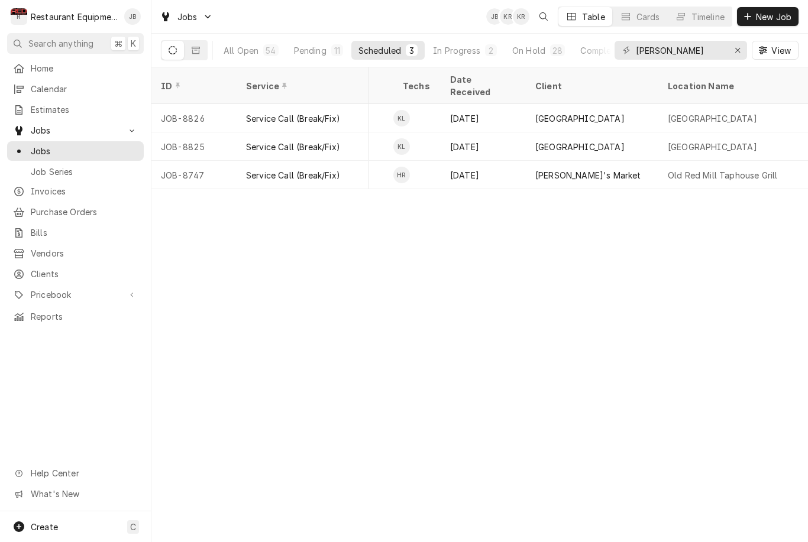
scroll to position [0, 420]
click at [473, 55] on div "In Progress" at bounding box center [456, 50] width 47 height 12
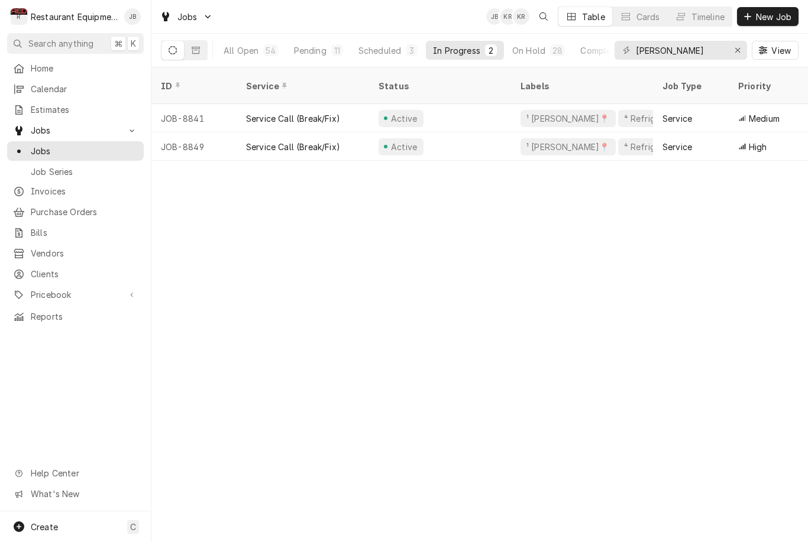
scroll to position [0, 0]
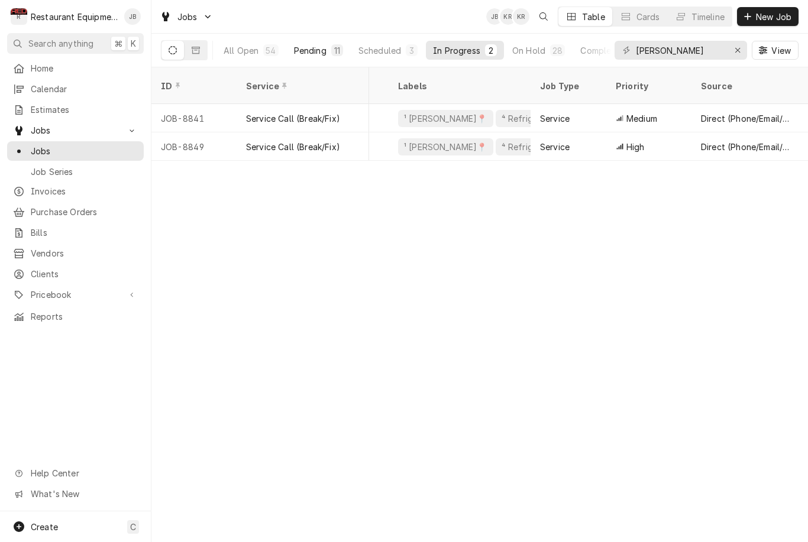
click at [316, 49] on div "Pending" at bounding box center [310, 50] width 33 height 12
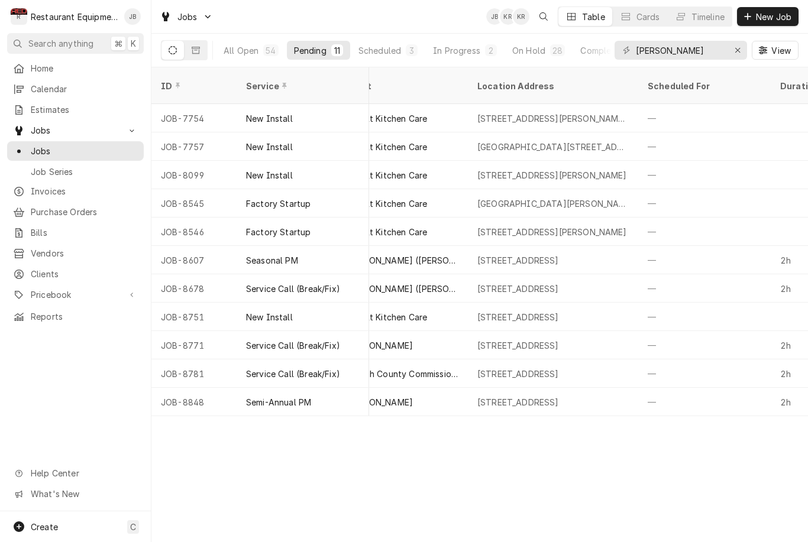
scroll to position [0, 385]
click at [383, 49] on div "Scheduled" at bounding box center [379, 50] width 43 height 12
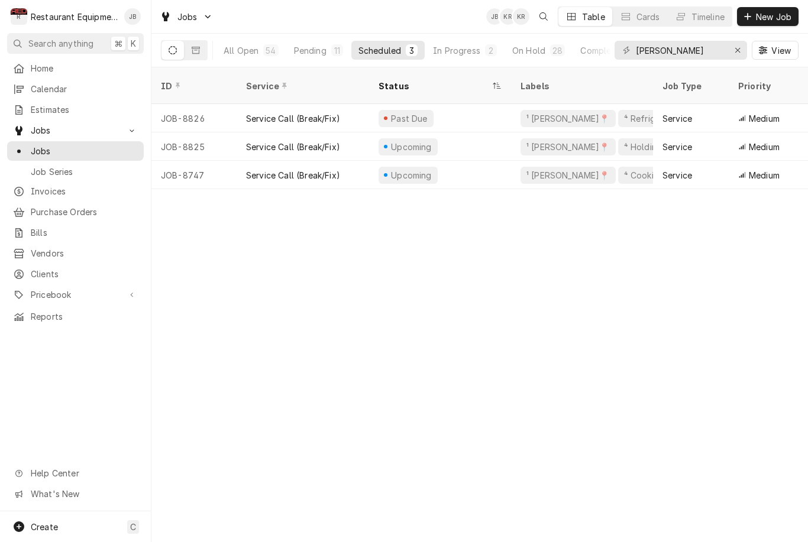
scroll to position [0, 0]
click at [454, 51] on div "In Progress" at bounding box center [456, 50] width 47 height 12
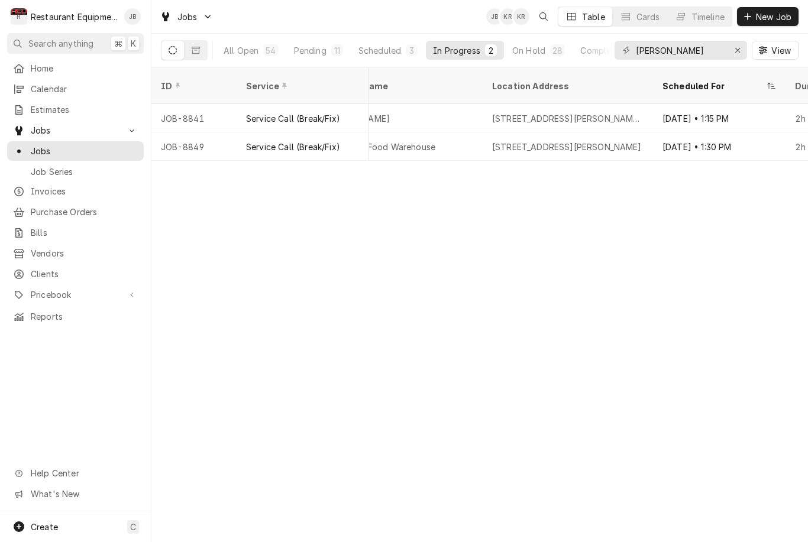
scroll to position [0, 961]
click at [680, 49] on input "[PERSON_NAME]" at bounding box center [680, 50] width 89 height 19
